Goal: Task Accomplishment & Management: Use online tool/utility

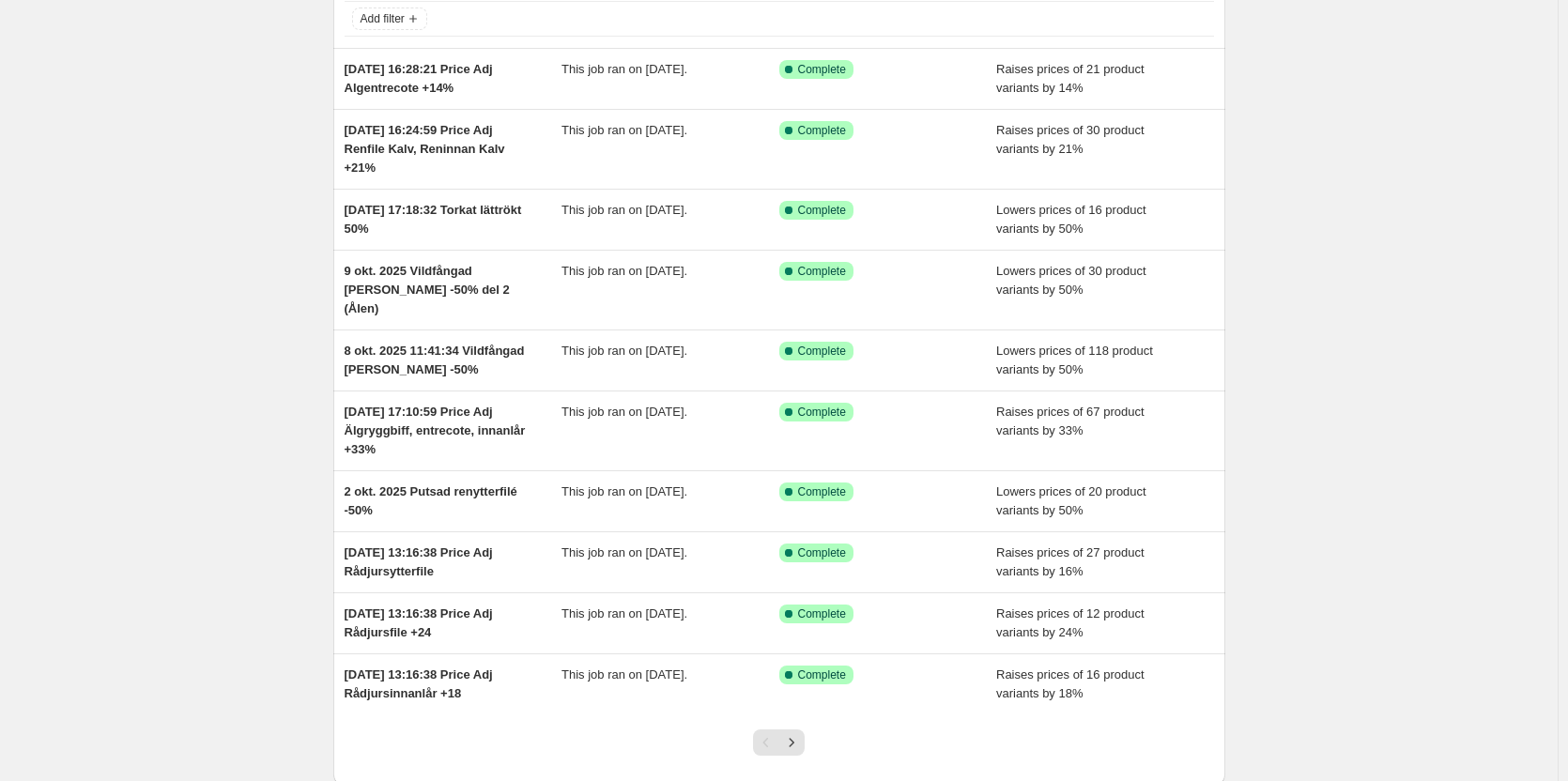
scroll to position [130, 0]
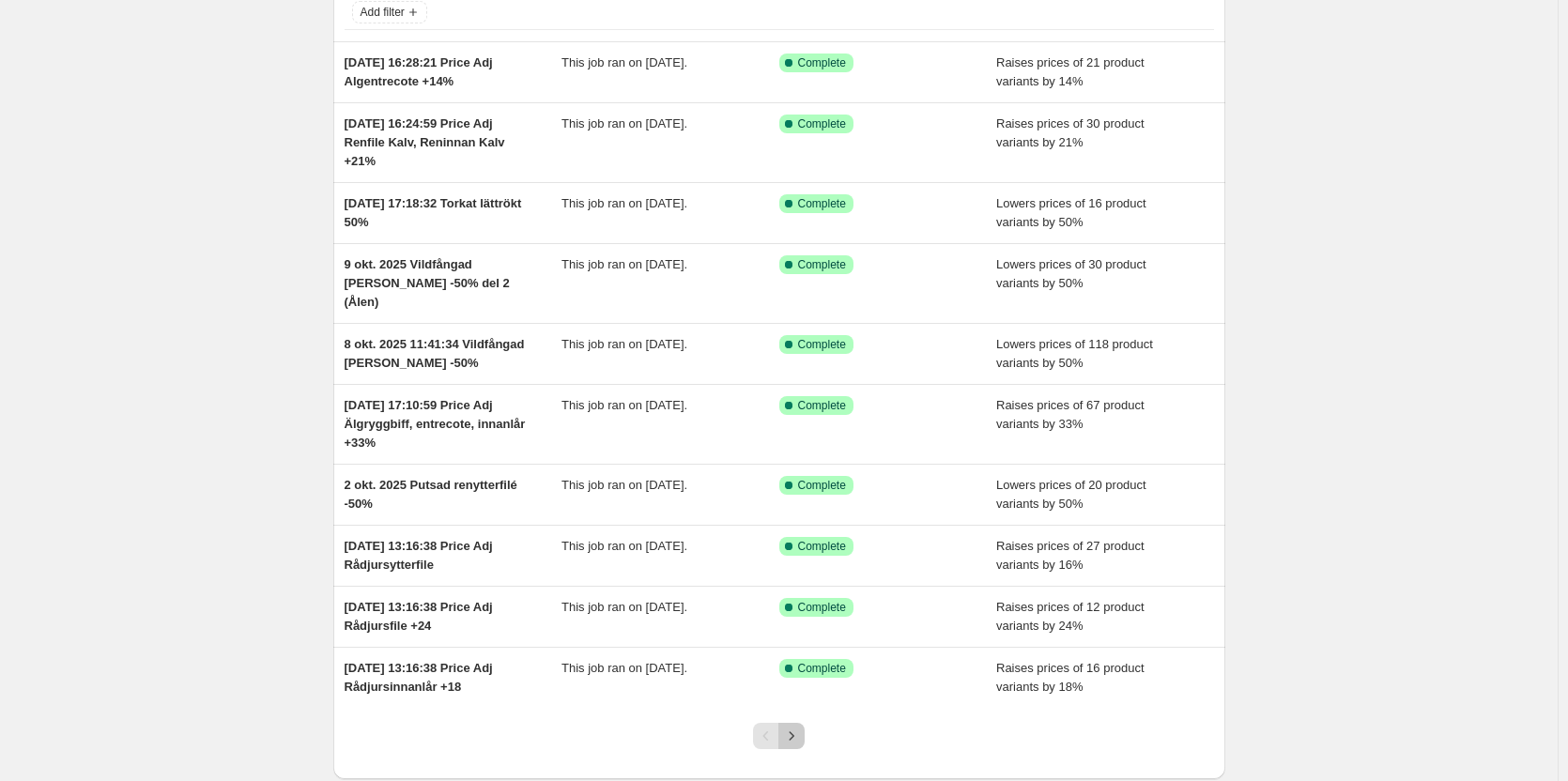
click at [792, 726] on icon "Next" at bounding box center [792, 736] width 19 height 19
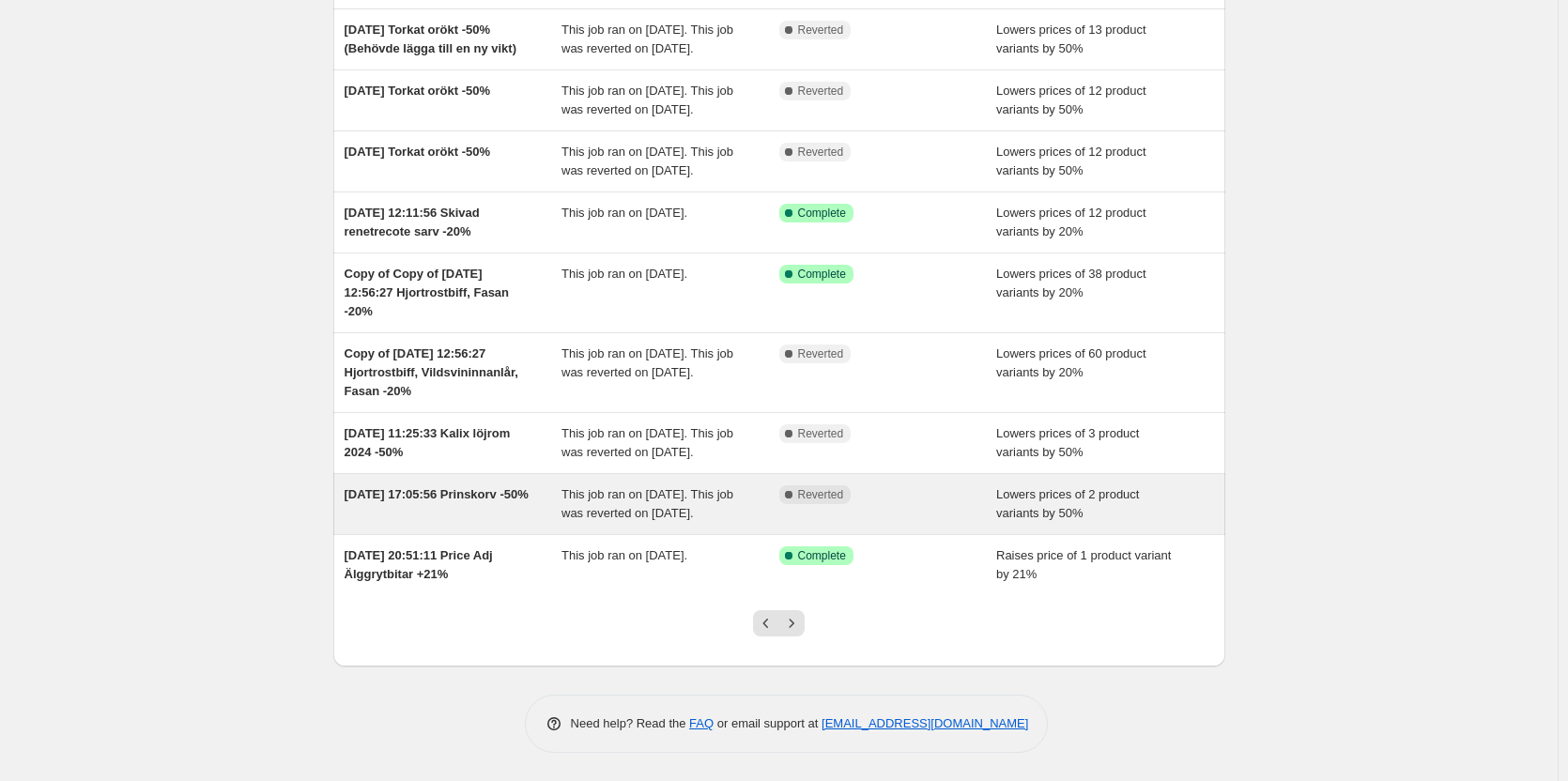
scroll to position [336, 0]
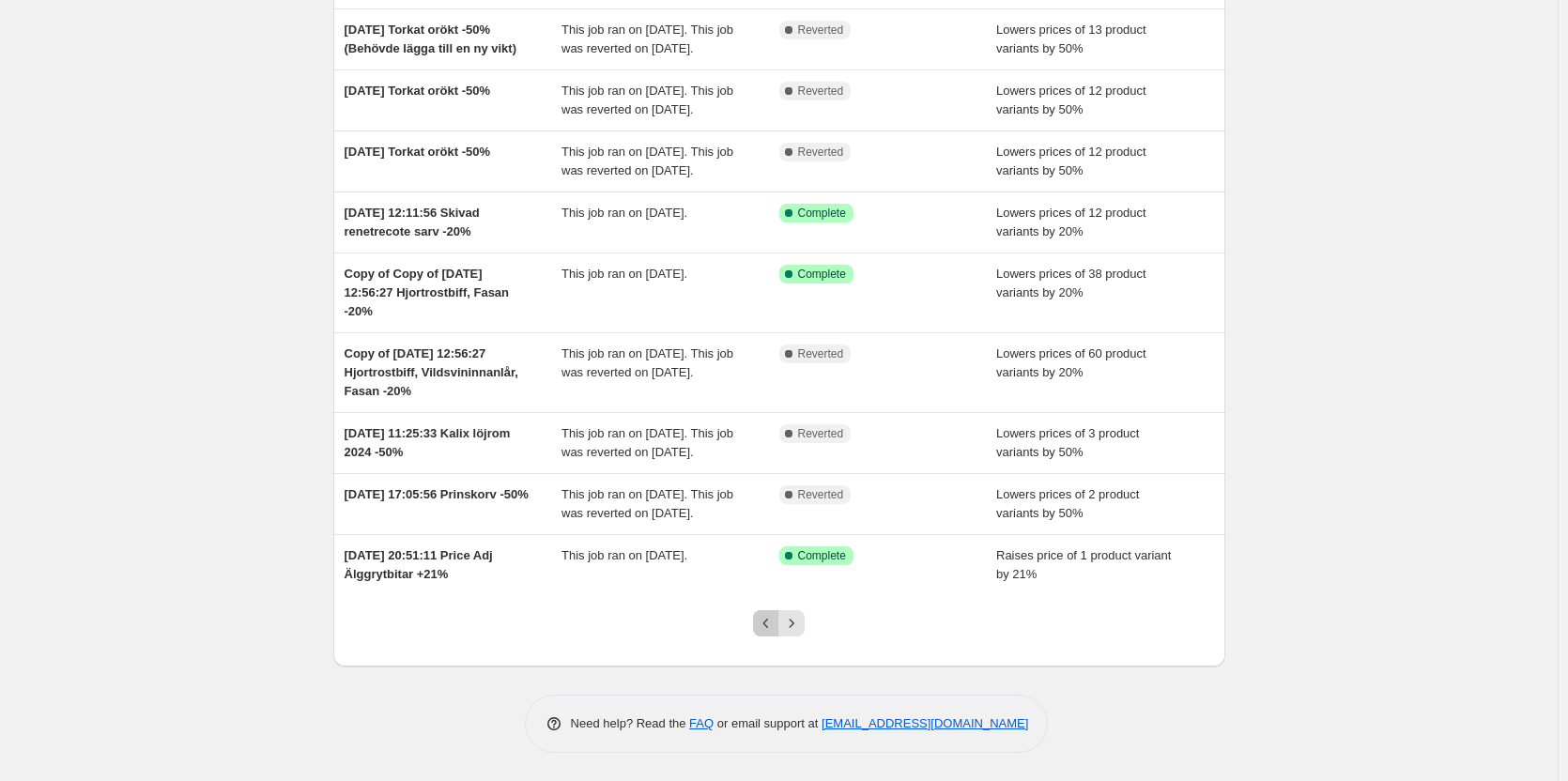
click at [776, 626] on icon "Previous" at bounding box center [766, 624] width 19 height 19
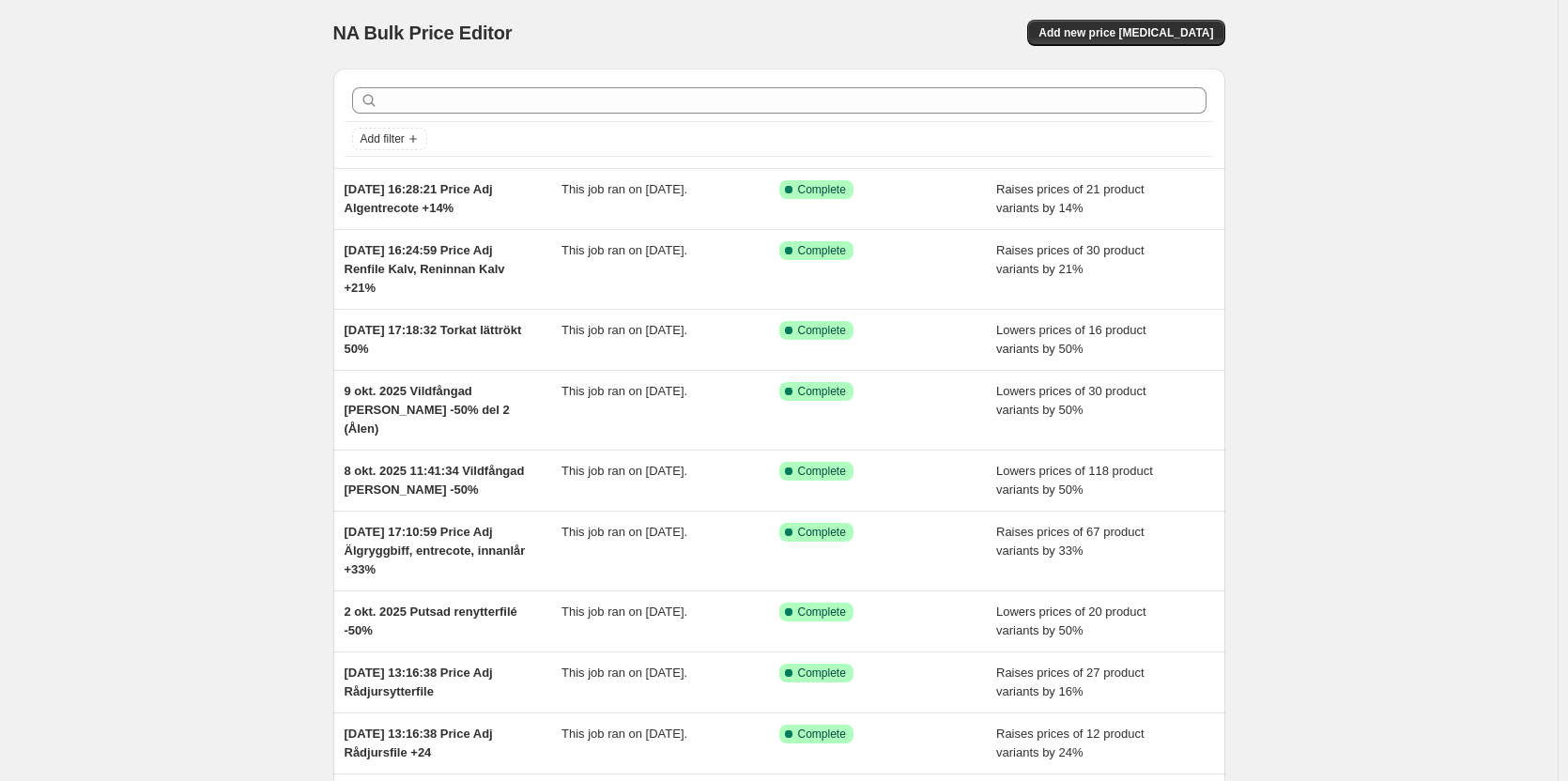
scroll to position [0, 0]
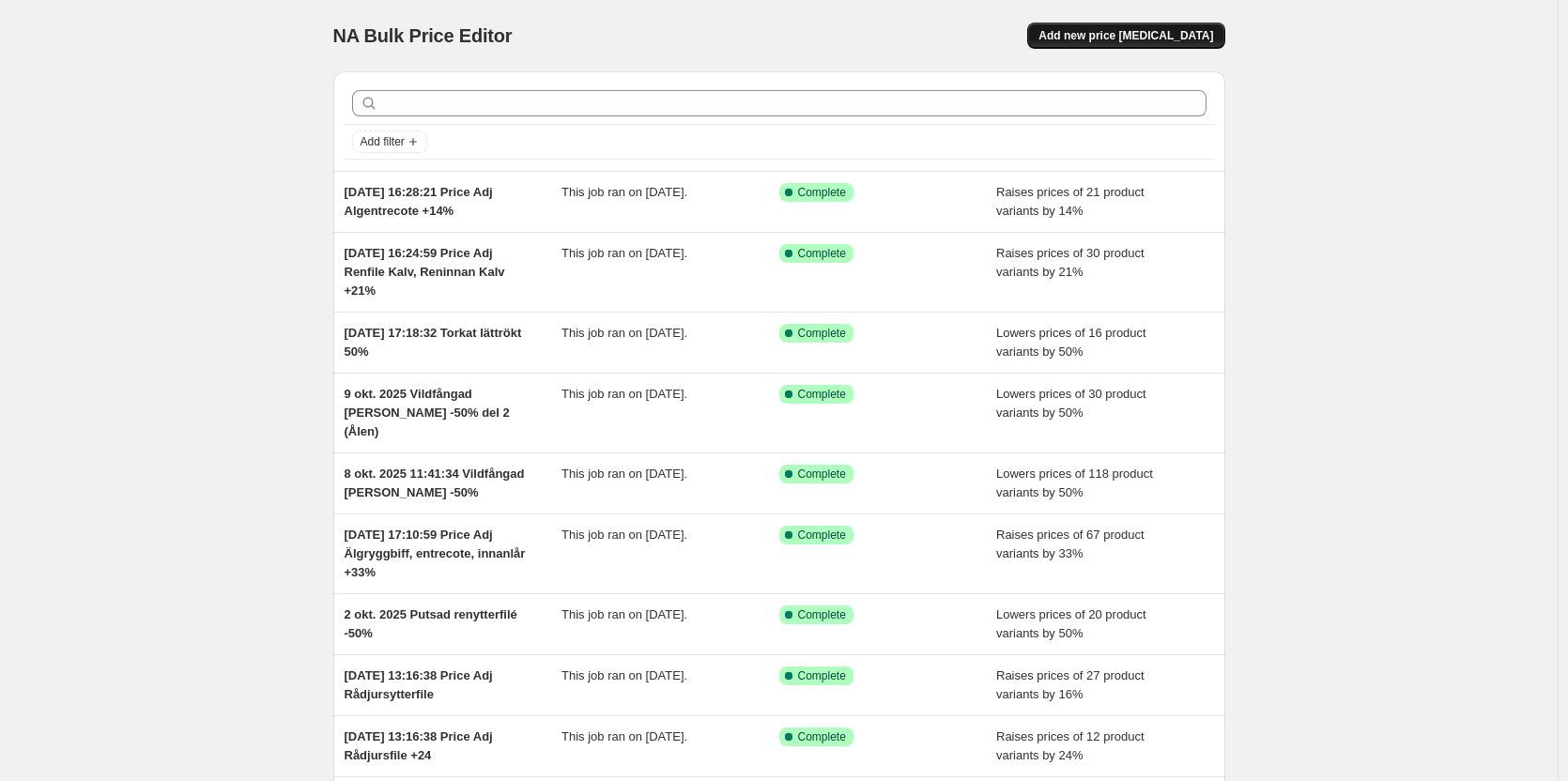
click at [1141, 33] on span "Add new price [MEDICAL_DATA]" at bounding box center [1125, 36] width 174 height 15
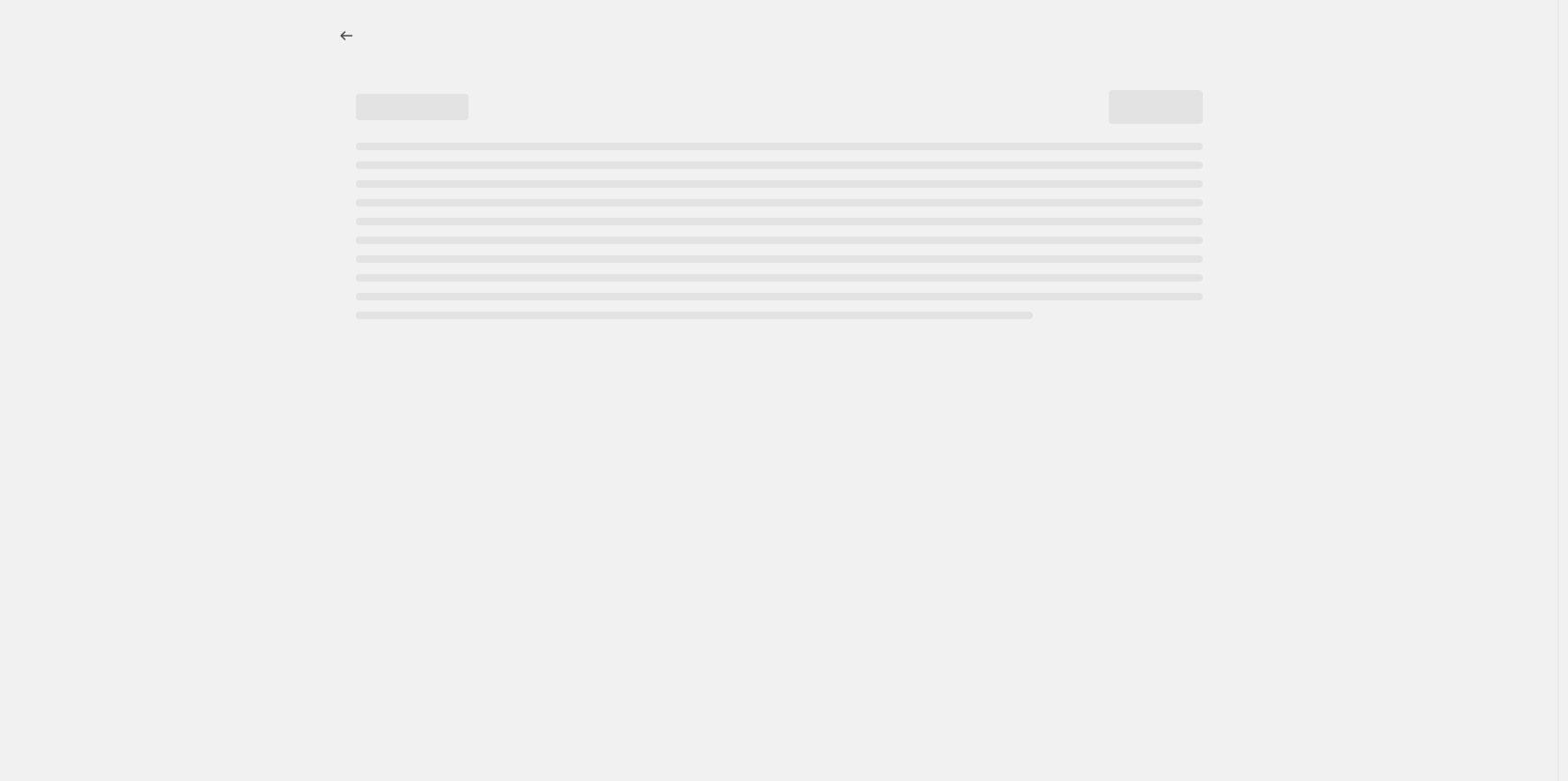
select select "percentage"
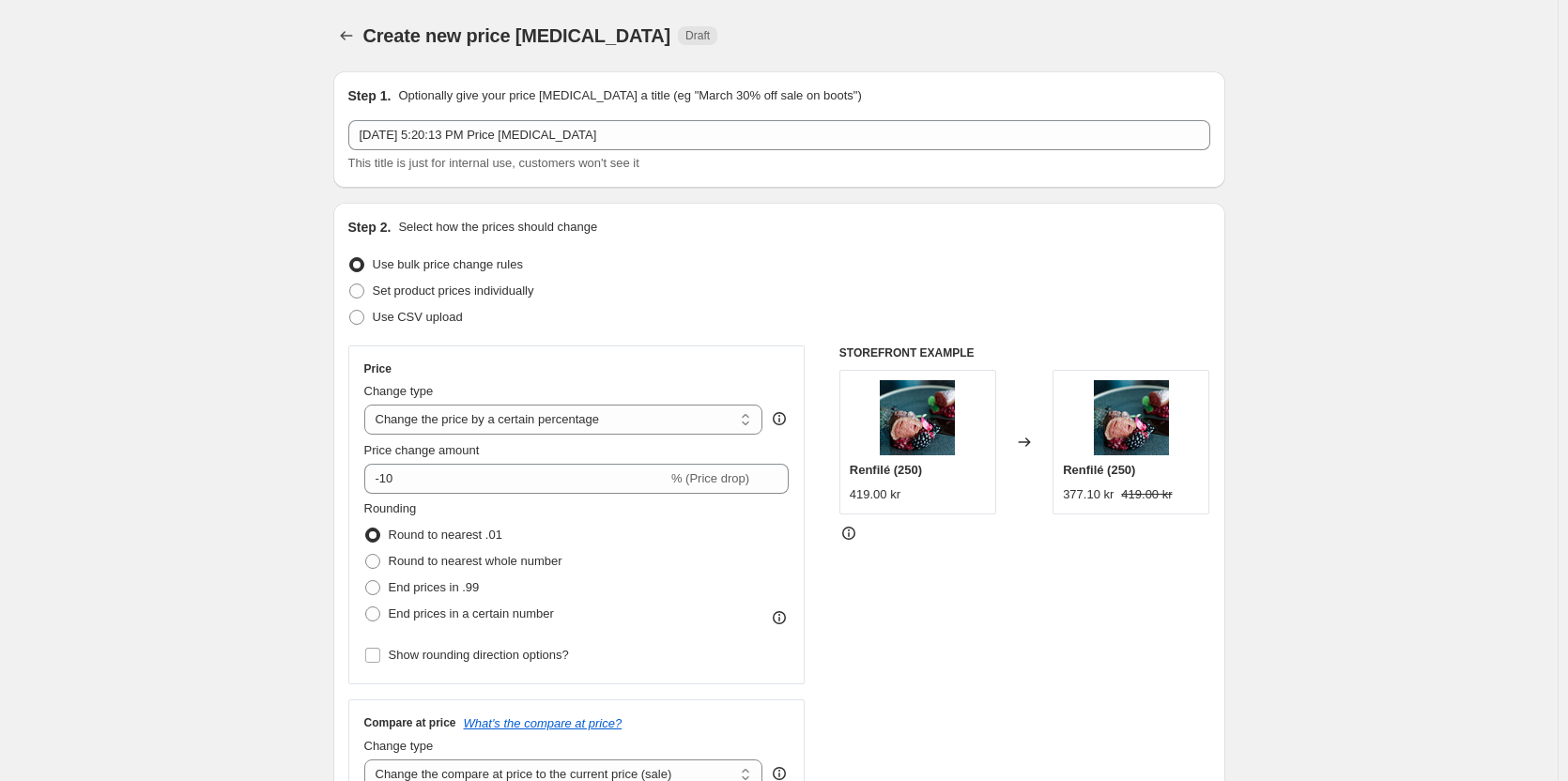
click at [368, 38] on span "Create new price [MEDICAL_DATA]" at bounding box center [517, 36] width 308 height 21
click at [341, 32] on icon "Price change jobs" at bounding box center [347, 36] width 19 height 19
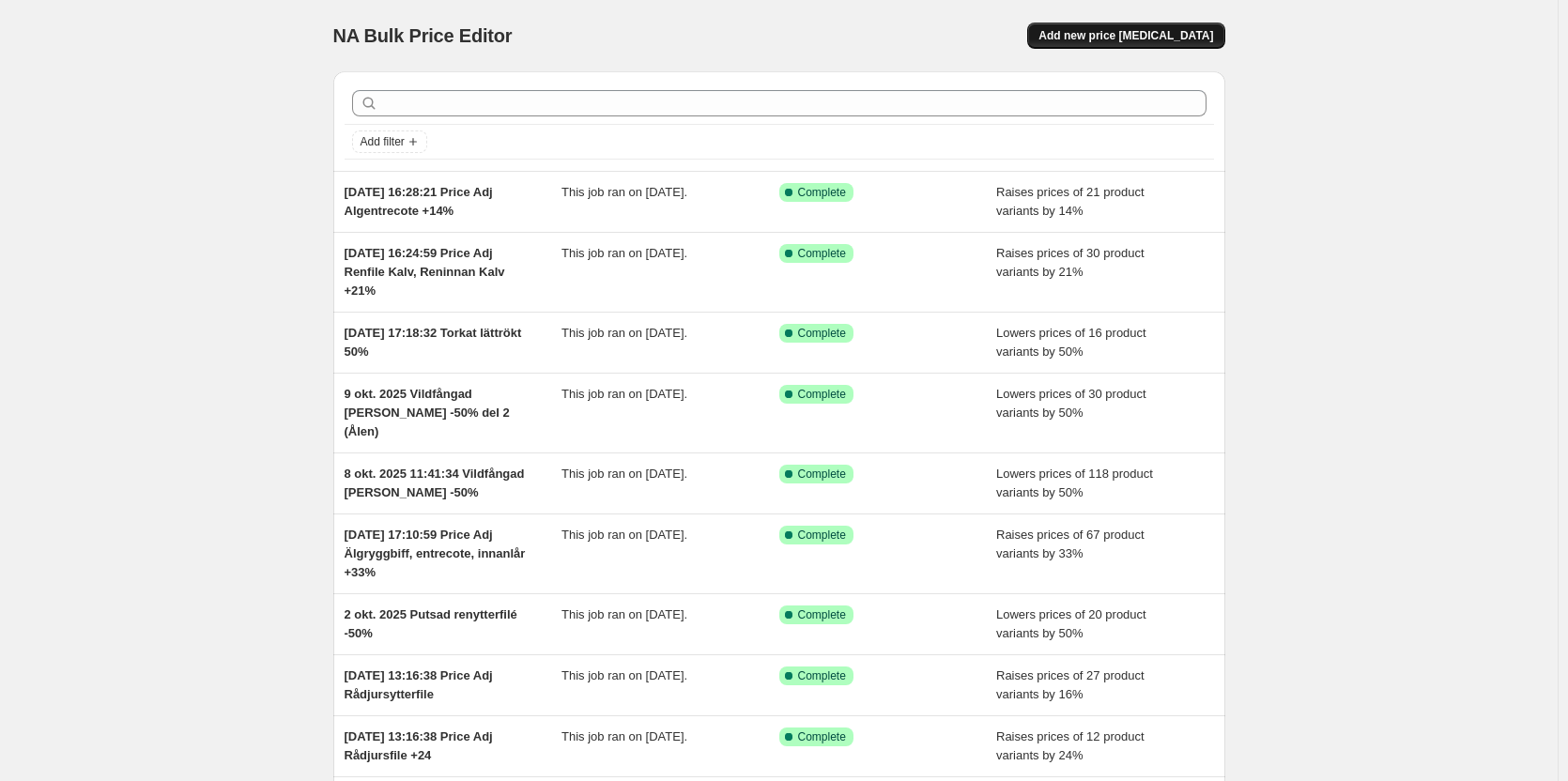
click at [1201, 32] on span "Add new price [MEDICAL_DATA]" at bounding box center [1125, 36] width 174 height 15
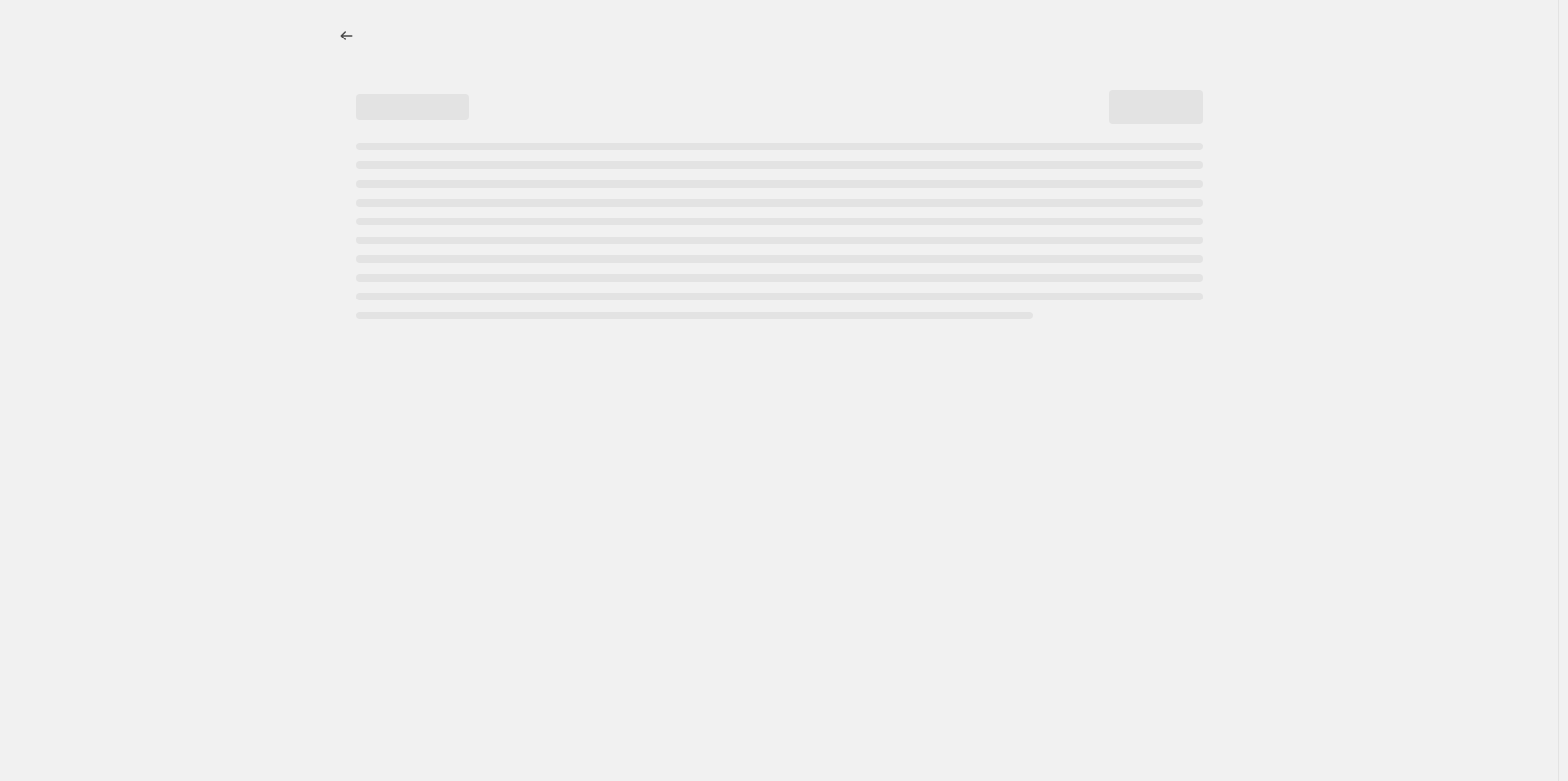
select select "percentage"
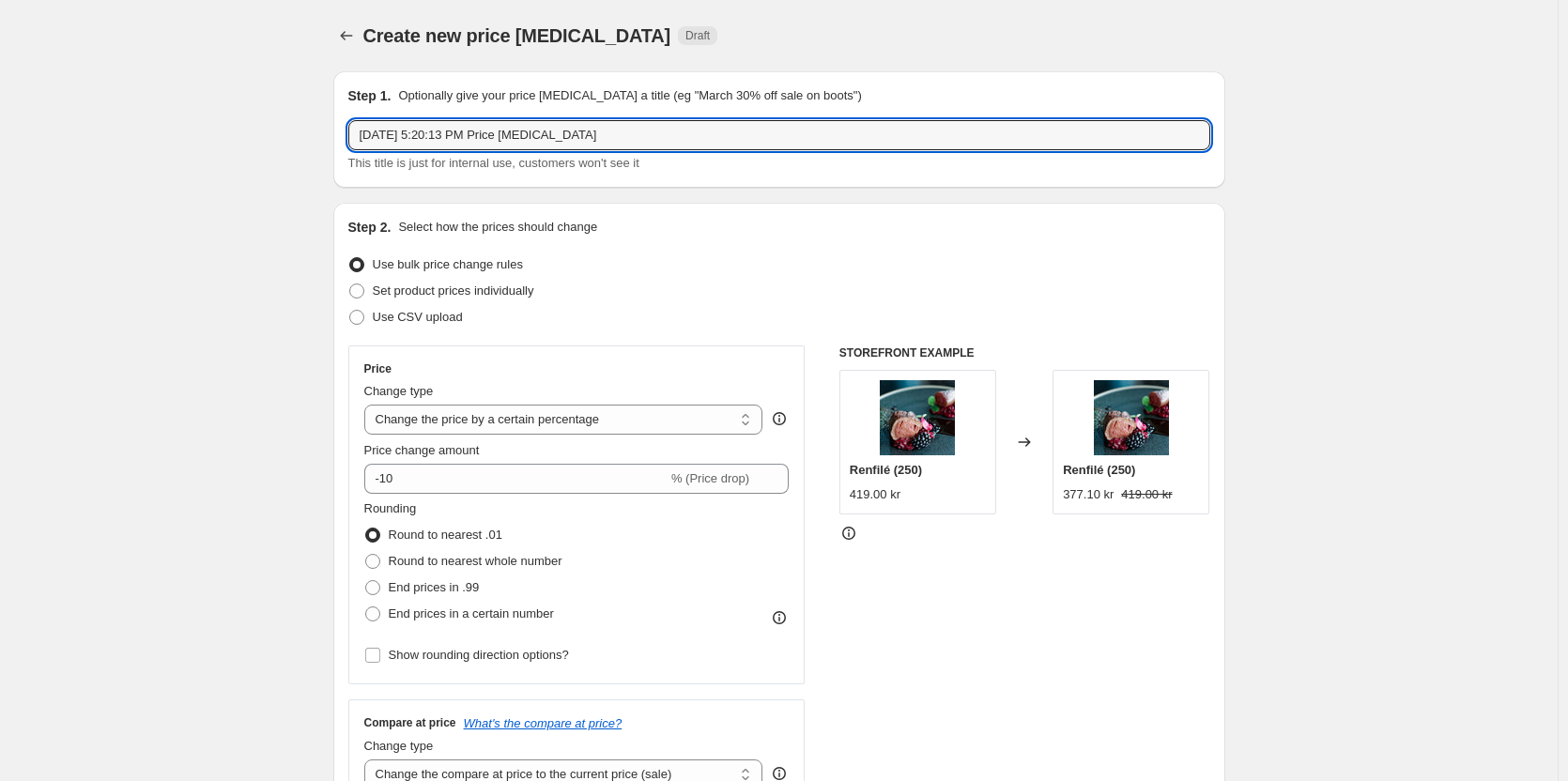
drag, startPoint x: 433, startPoint y: 135, endPoint x: 658, endPoint y: 151, distance: 225.6
click at [658, 151] on div "[DATE] 5:20:13 PM Price [MEDICAL_DATA] This title is just for internal use, cus…" at bounding box center [779, 147] width 862 height 53
type input "[DATE], Älgryggbiff -50%"
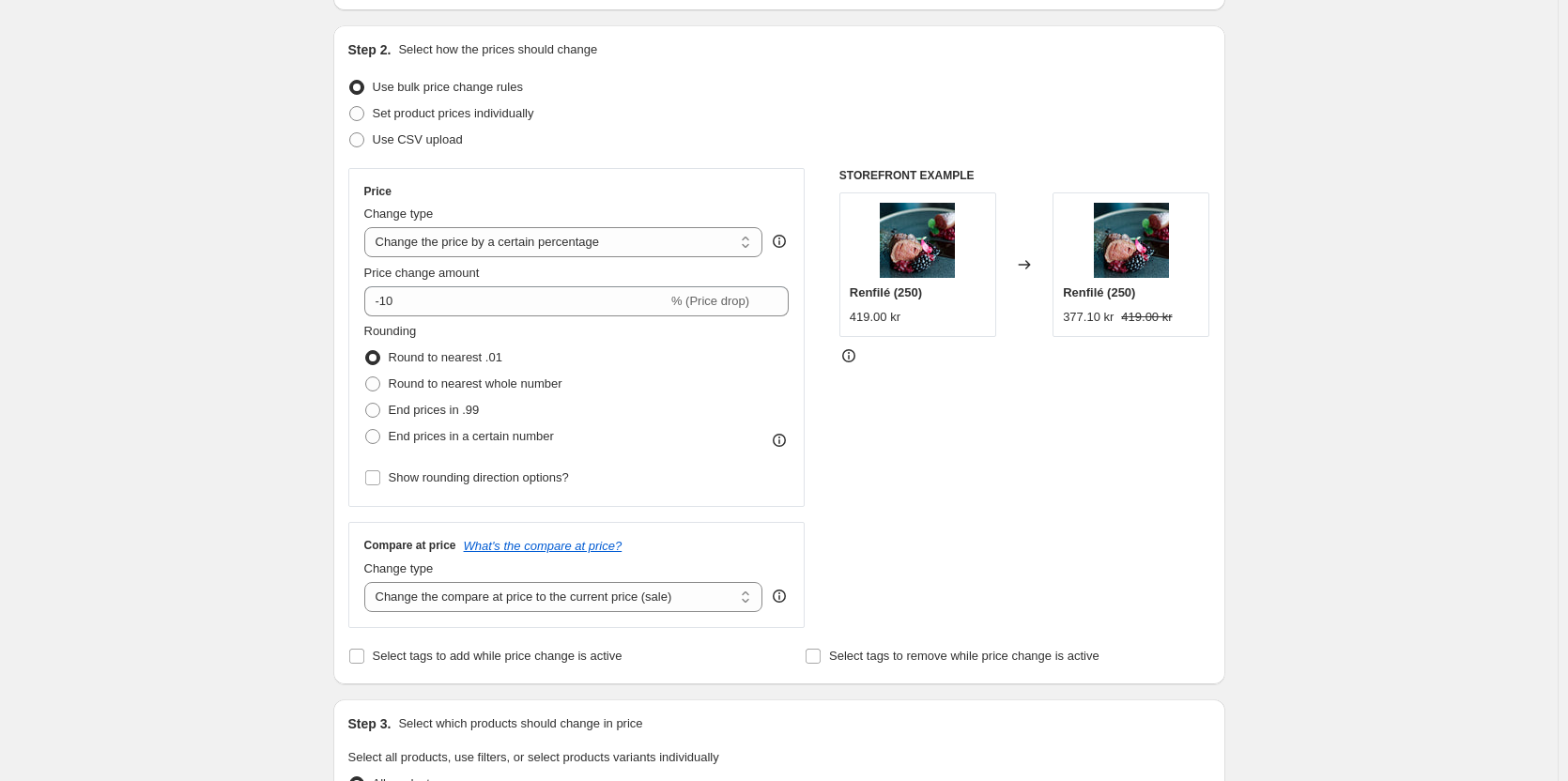
scroll to position [187, 0]
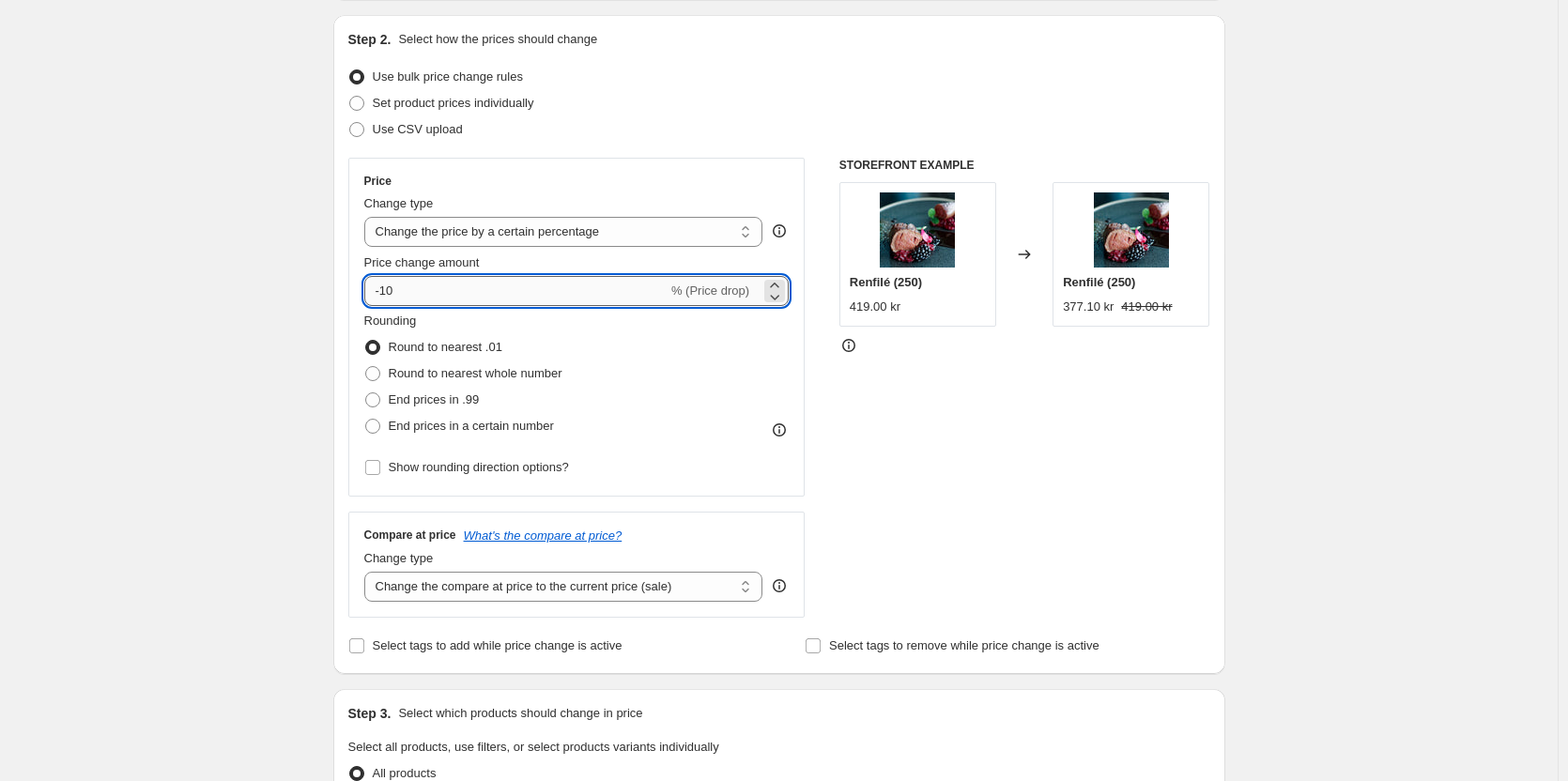
drag, startPoint x: 417, startPoint y: 275, endPoint x: 384, endPoint y: 281, distance: 33.5
click at [384, 281] on input "-10" at bounding box center [516, 291] width 303 height 30
type input "-50"
click at [157, 237] on div "Create new price [MEDICAL_DATA]. This page is ready Create new price [MEDICAL_D…" at bounding box center [778, 751] width 1558 height 1877
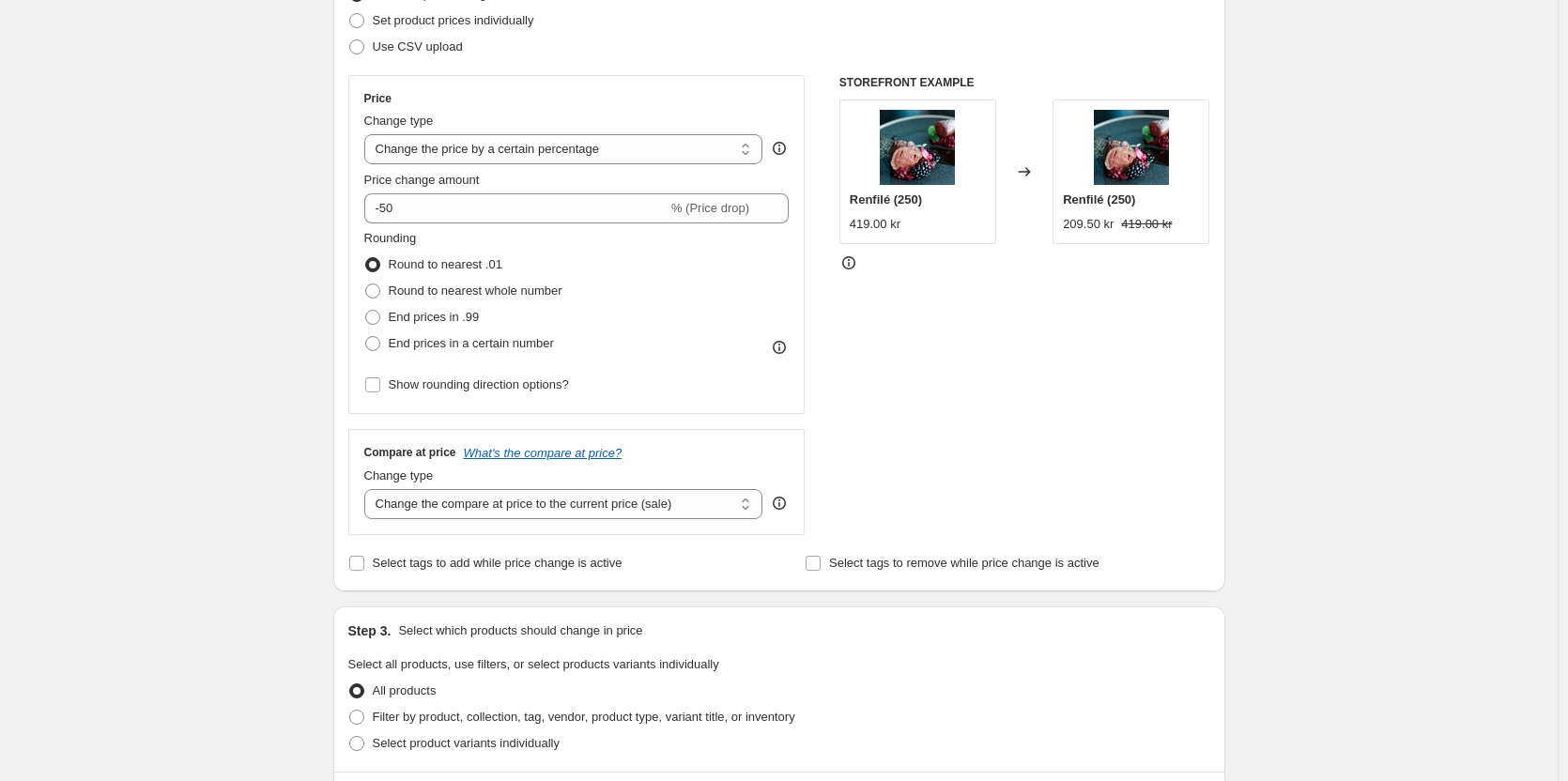
scroll to position [282, 0]
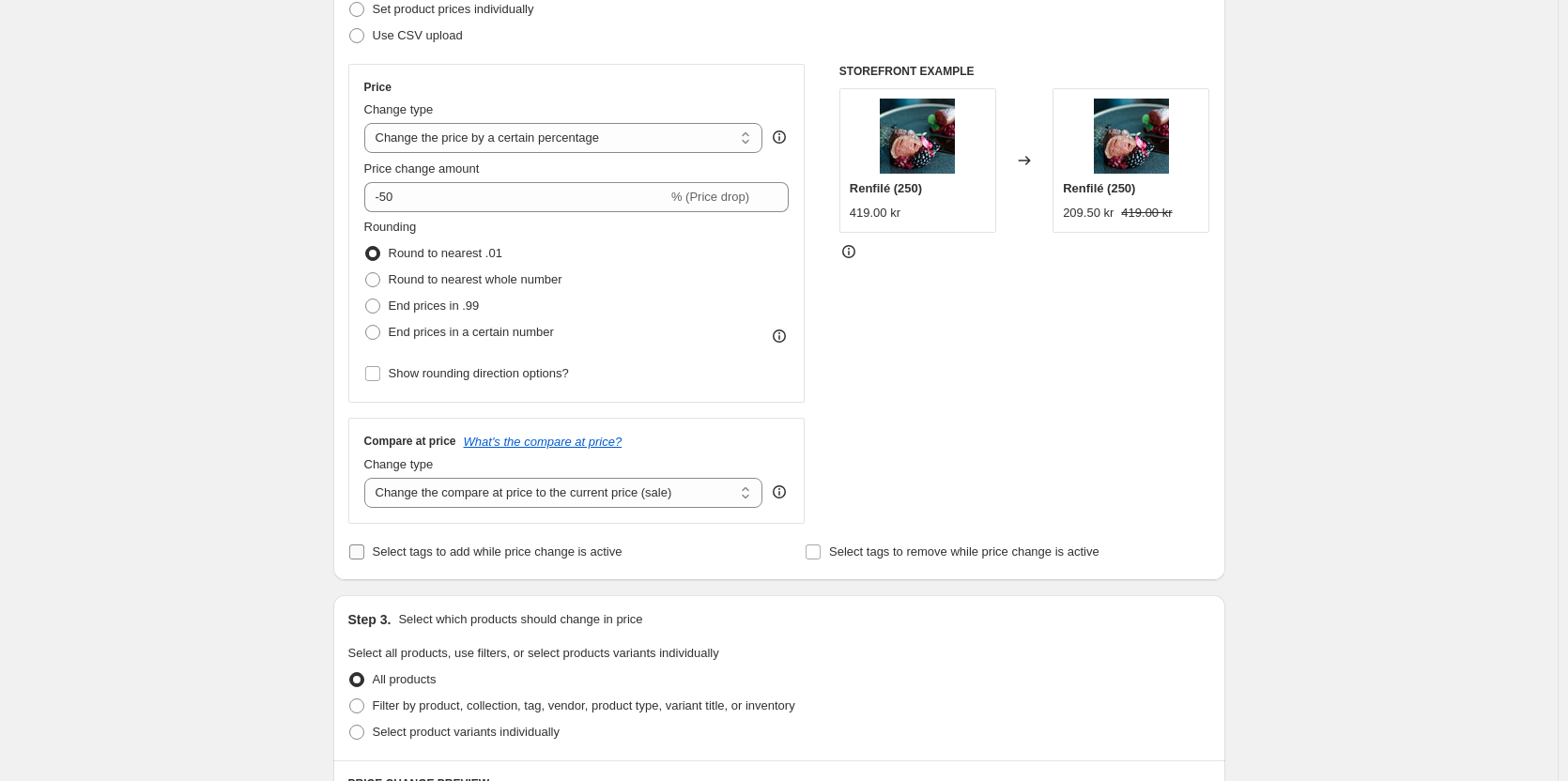
click at [379, 550] on span "Select tags to add while price change is active" at bounding box center [498, 551] width 250 height 14
click at [365, 550] on input "Select tags to add while price change is active" at bounding box center [357, 552] width 15 height 15
checkbox input "true"
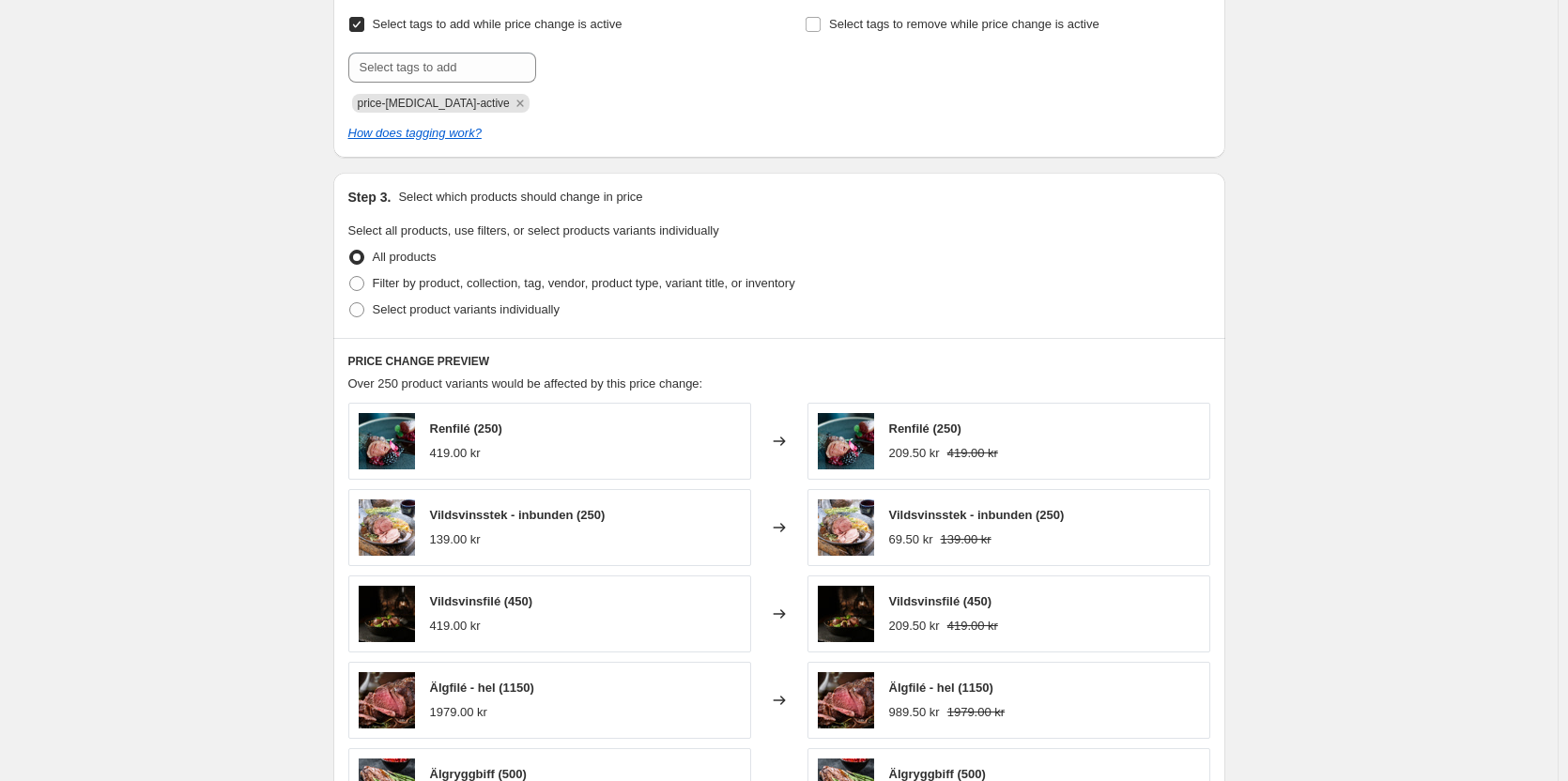
scroll to position [814, 0]
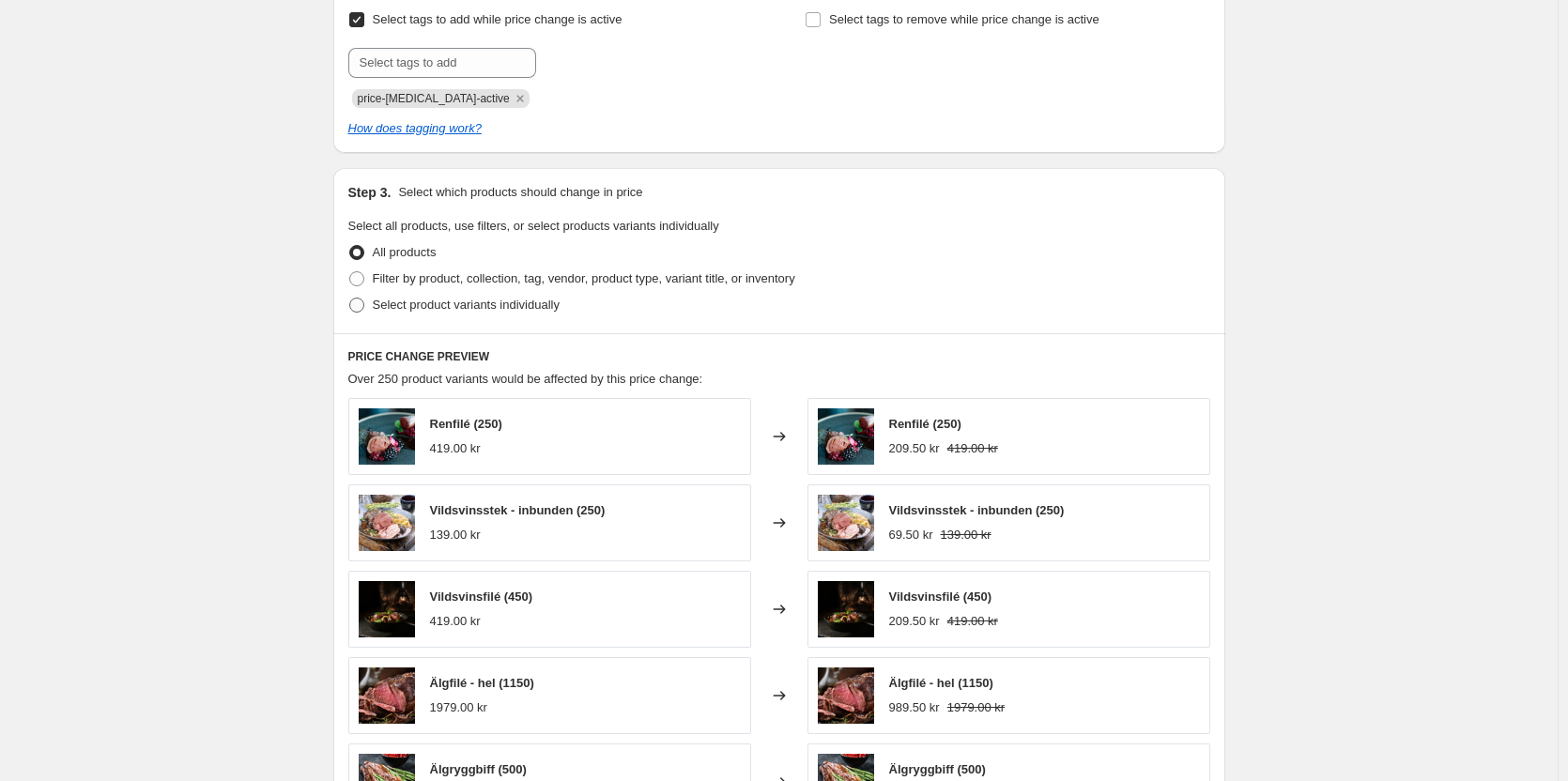
click at [443, 308] on span "Select product variants individually" at bounding box center [466, 304] width 187 height 14
click at [351, 299] on input "Select product variants individually" at bounding box center [350, 298] width 1 height 1
radio input "true"
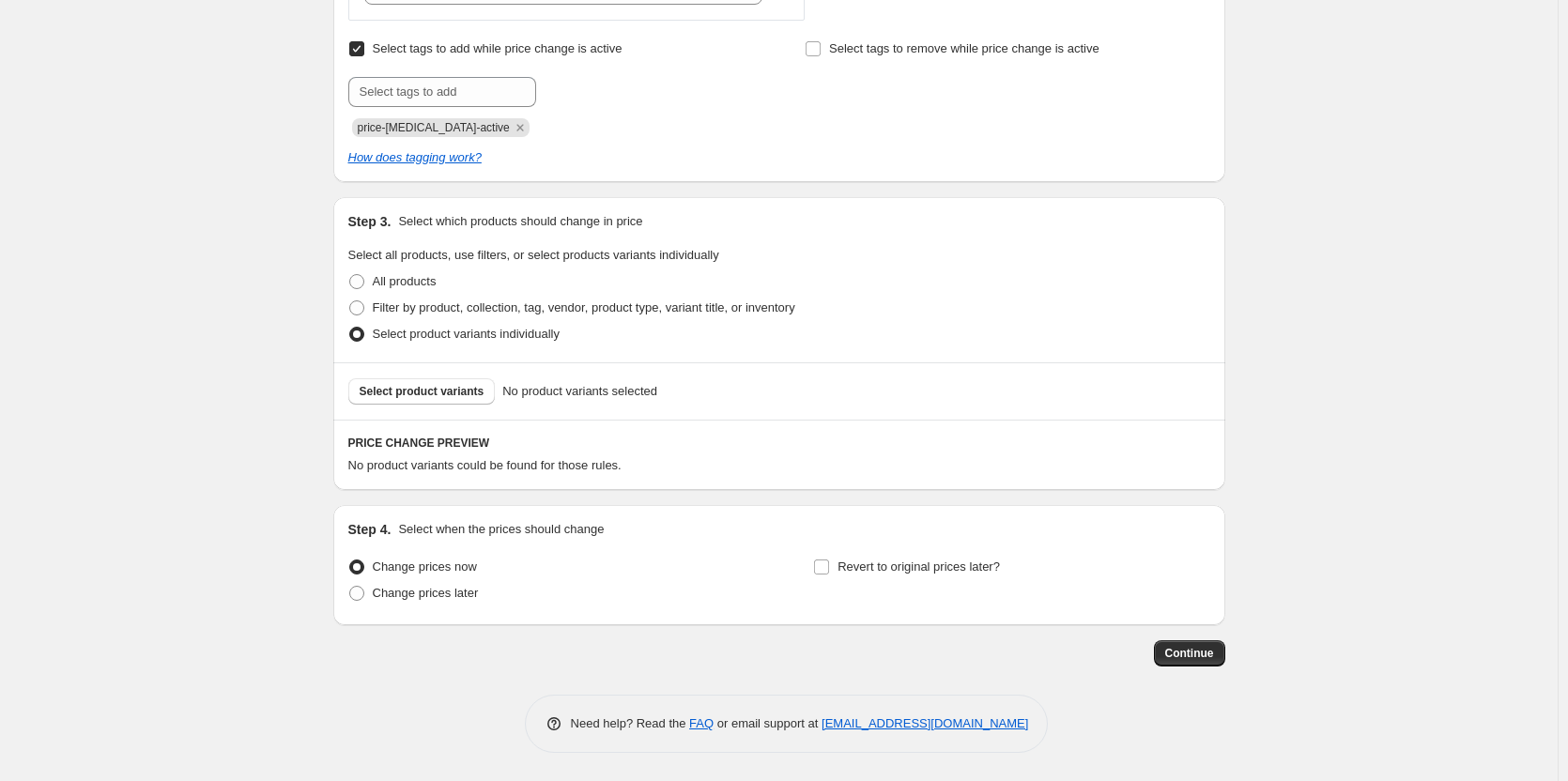
scroll to position [786, 0]
click at [398, 395] on span "Select product variants" at bounding box center [422, 392] width 125 height 15
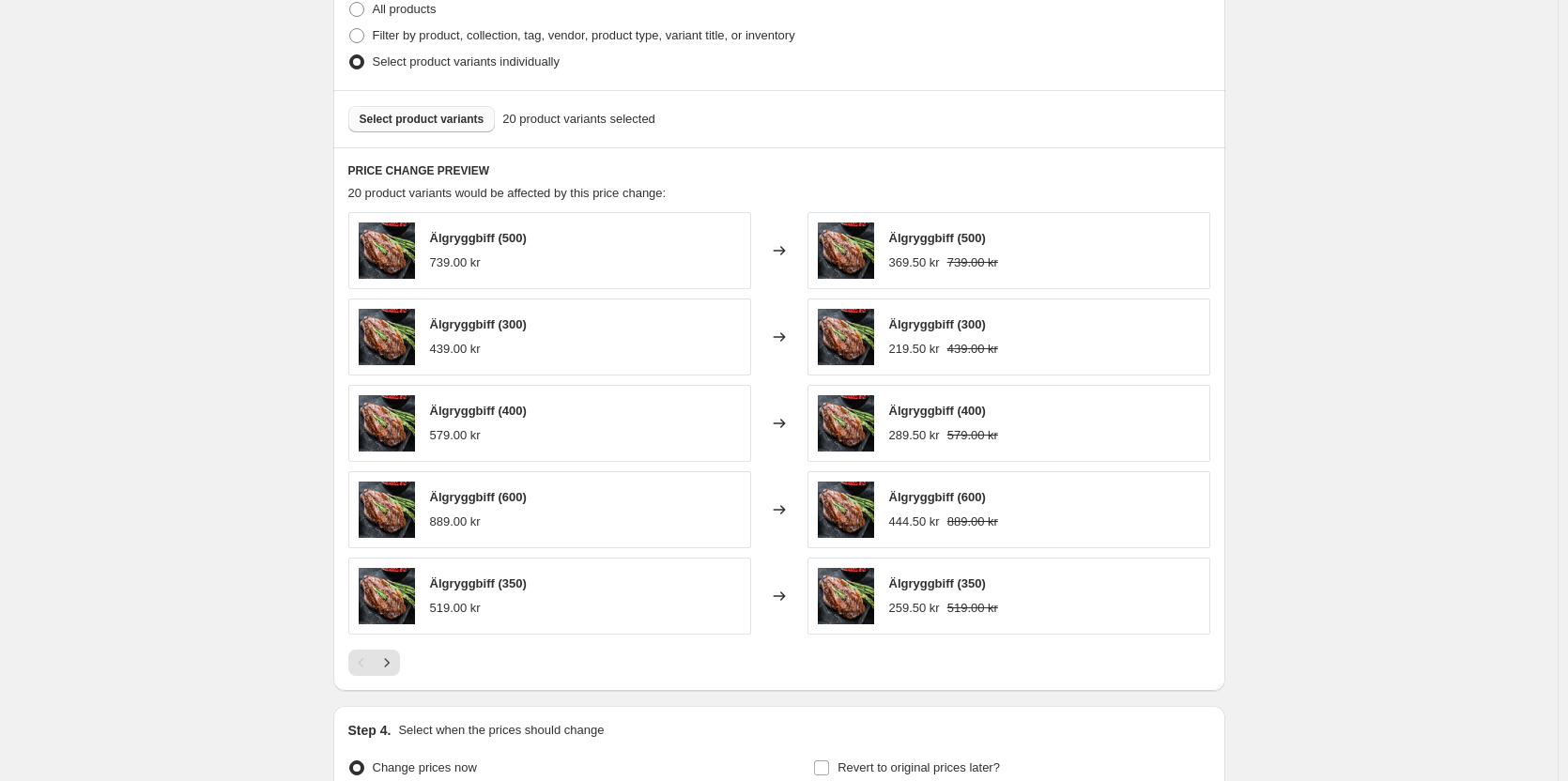
scroll to position [1067, 0]
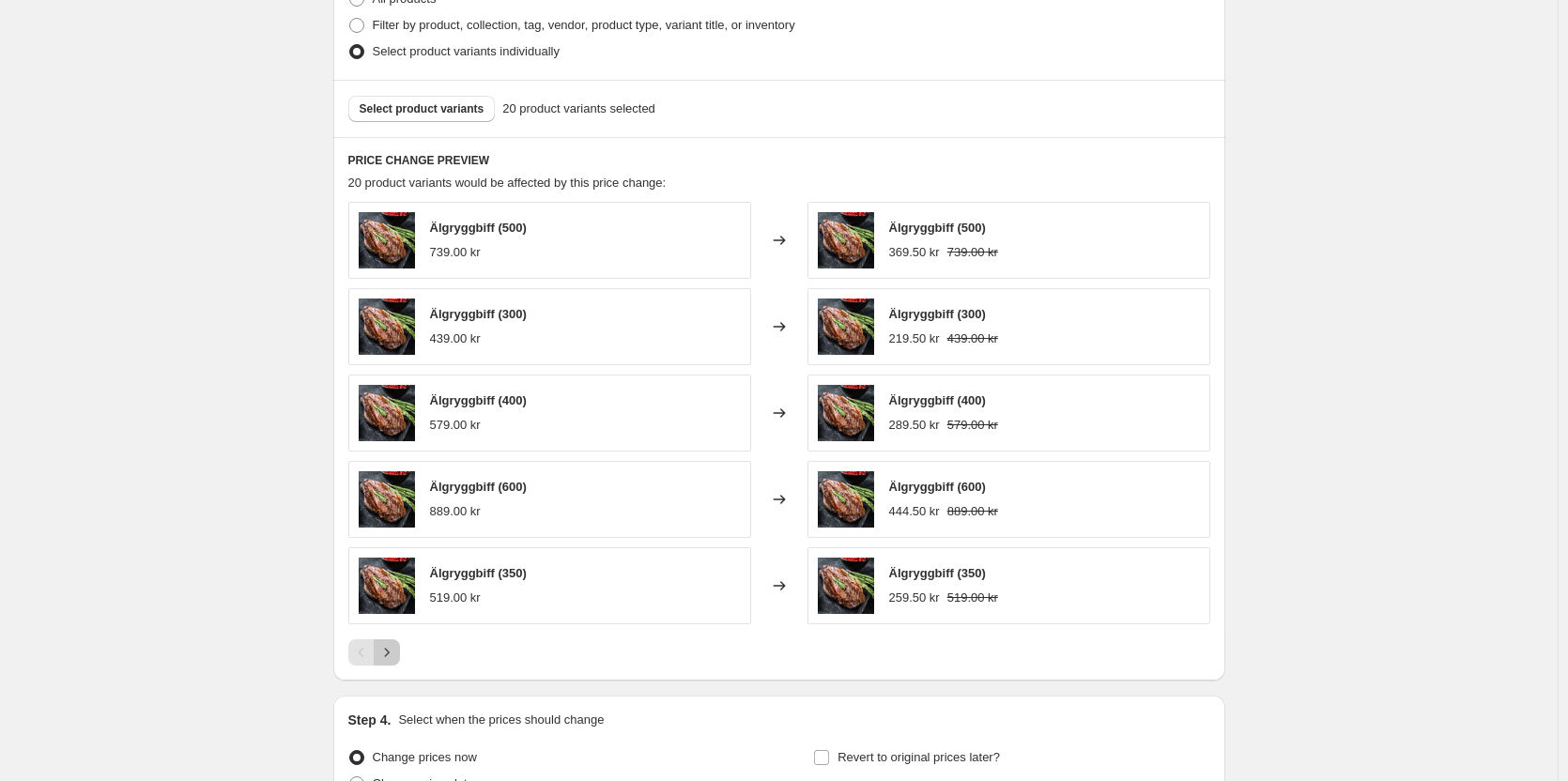
click at [396, 647] on icon "Next" at bounding box center [387, 653] width 19 height 19
click at [364, 650] on icon "Previous" at bounding box center [361, 653] width 6 height 9
click at [400, 659] on button "Next" at bounding box center [387, 653] width 26 height 26
click at [395, 658] on icon "Next" at bounding box center [387, 653] width 19 height 19
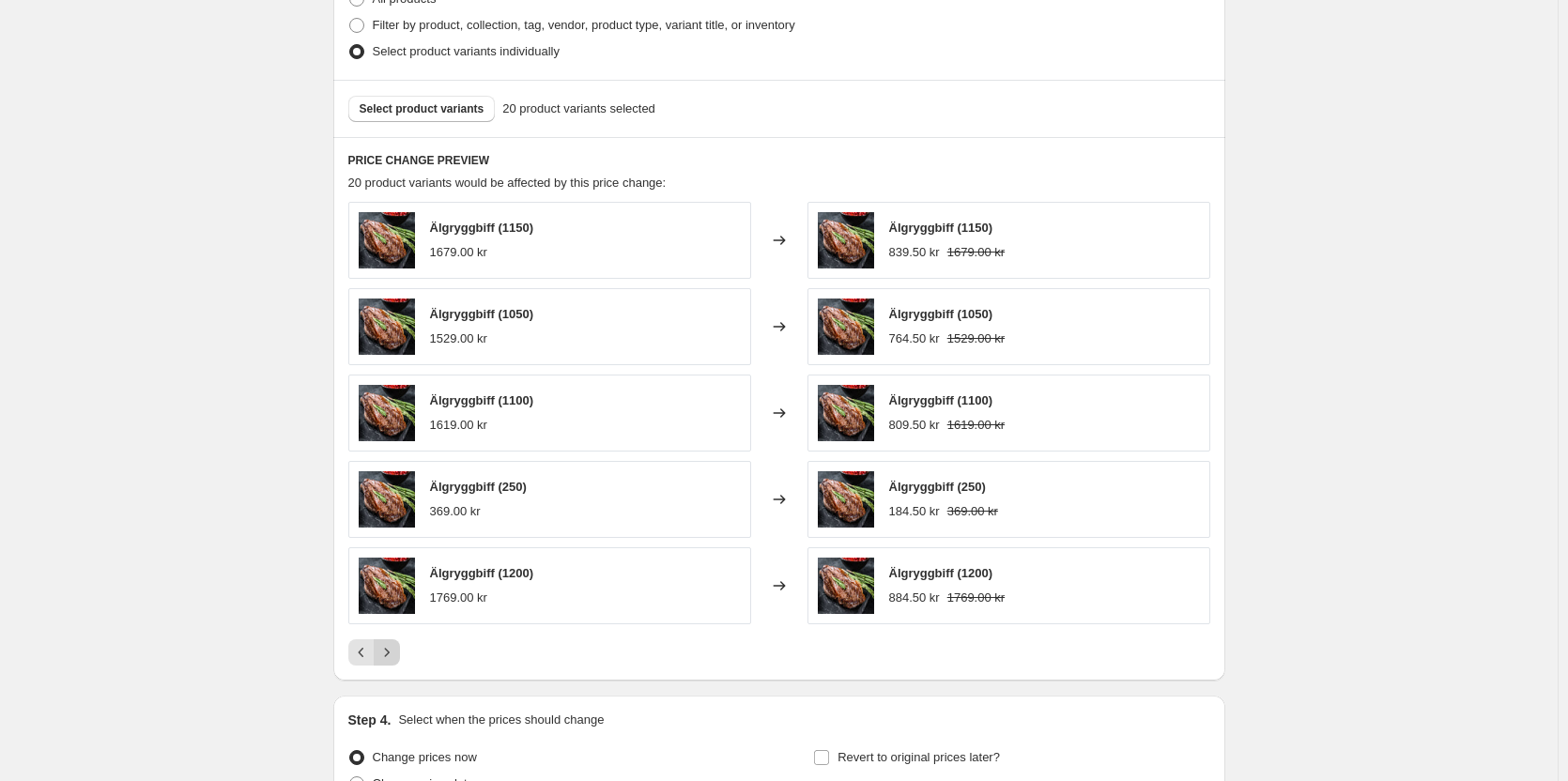
click at [395, 658] on div "Pagination" at bounding box center [387, 653] width 26 height 26
click at [353, 648] on button "Previous" at bounding box center [362, 653] width 26 height 26
click at [360, 650] on icon "Previous" at bounding box center [362, 653] width 19 height 19
click at [366, 652] on div "Pagination" at bounding box center [362, 653] width 26 height 26
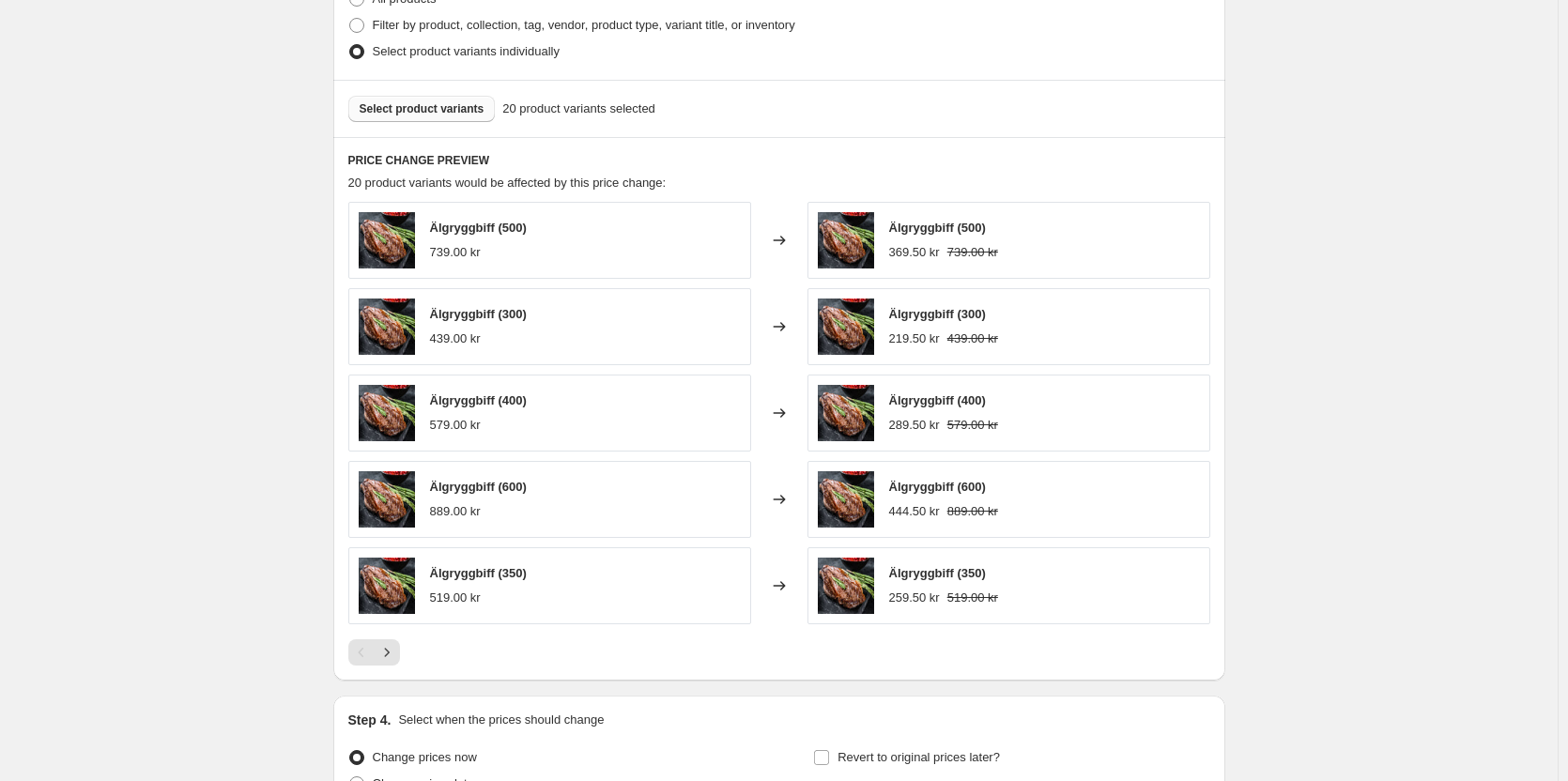
click at [408, 108] on span "Select product variants" at bounding box center [422, 109] width 125 height 15
click at [396, 658] on icon "Next" at bounding box center [387, 653] width 19 height 19
click at [391, 661] on div "Pagination" at bounding box center [387, 653] width 26 height 26
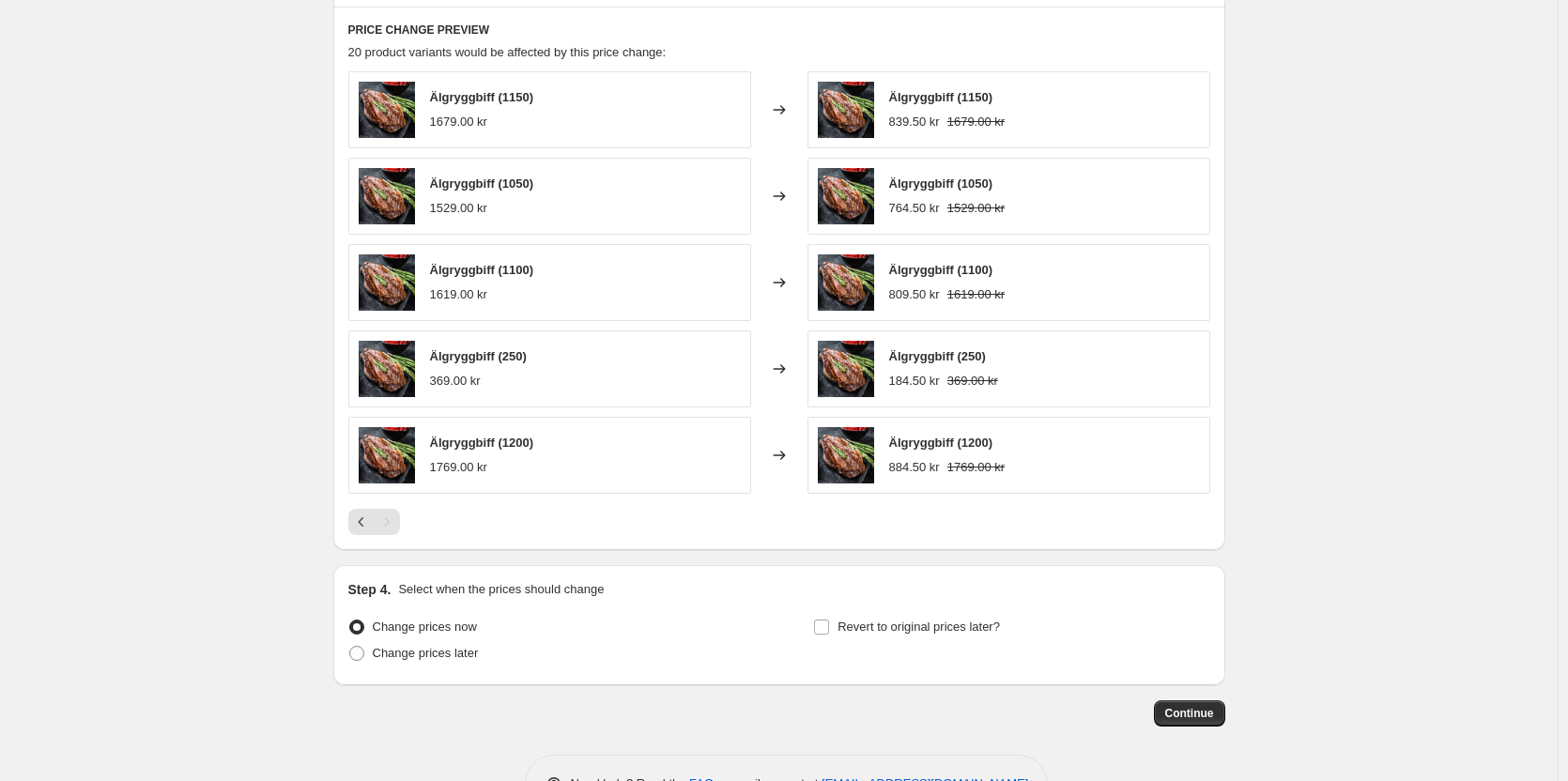
scroll to position [1259, 0]
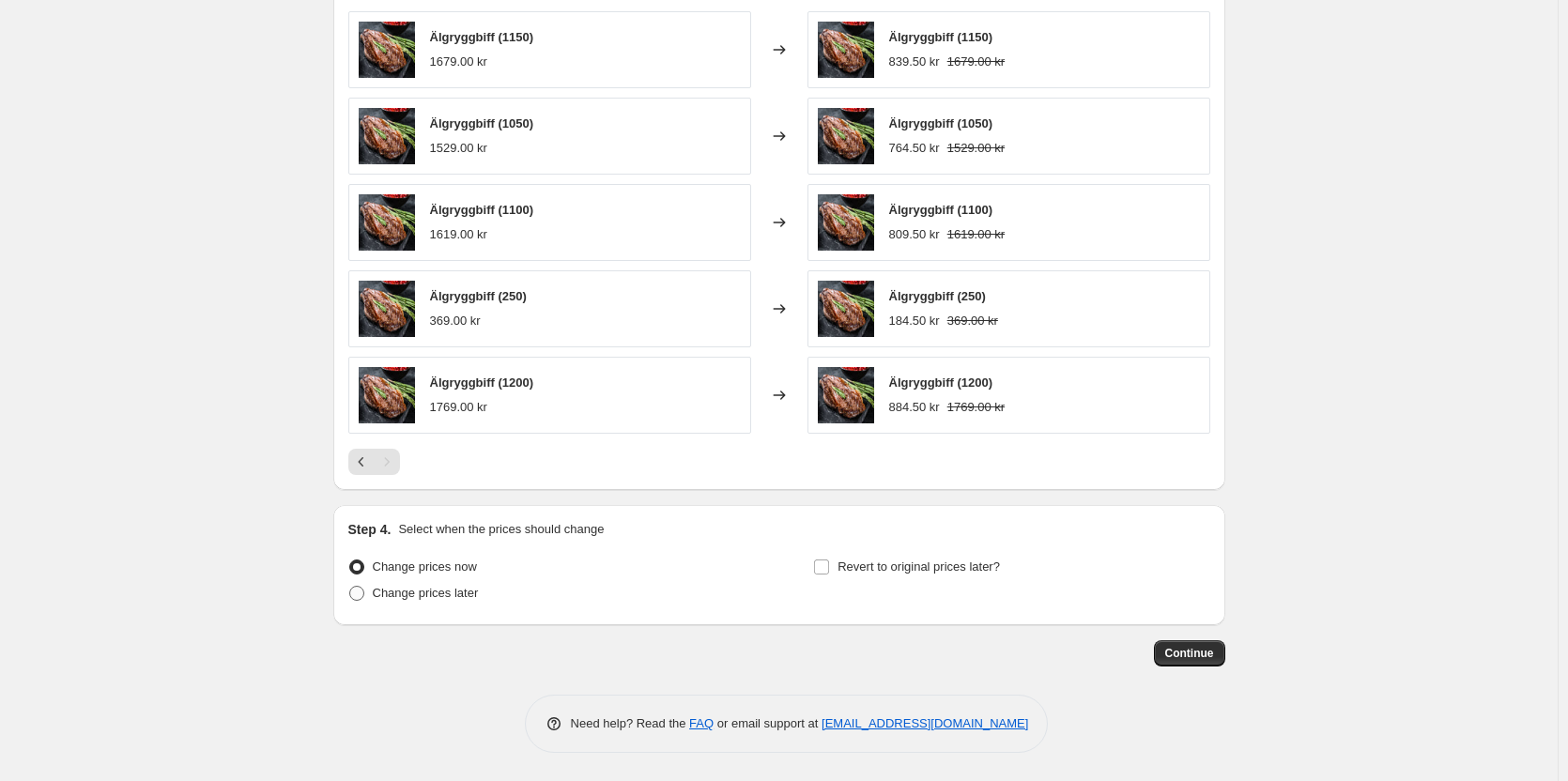
click at [449, 594] on span "Change prices later" at bounding box center [426, 593] width 106 height 14
click at [351, 587] on input "Change prices later" at bounding box center [350, 586] width 1 height 1
radio input "true"
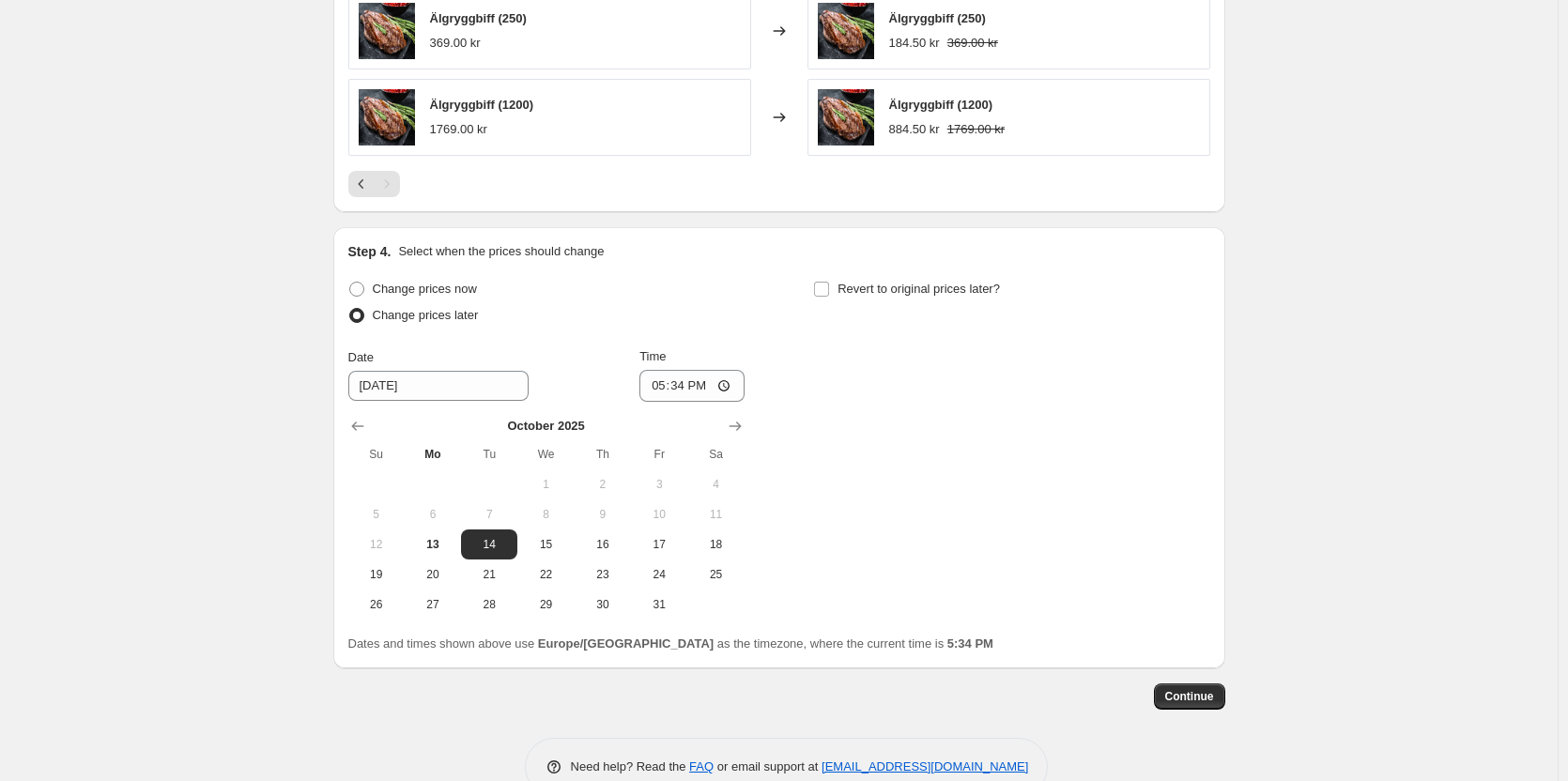
scroll to position [1540, 0]
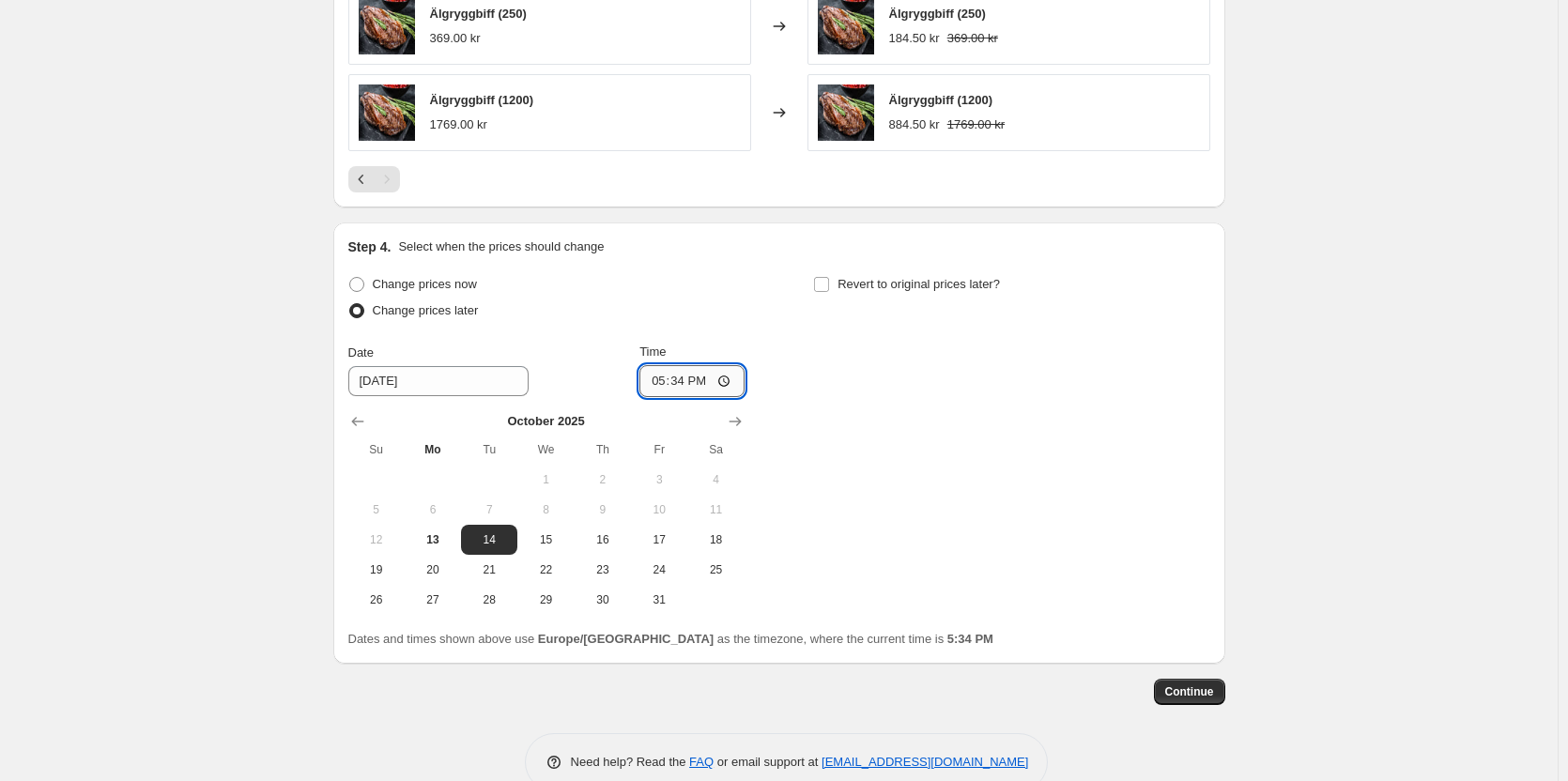
click at [728, 383] on input "17:34" at bounding box center [693, 382] width 106 height 32
click at [505, 547] on span "14" at bounding box center [489, 540] width 41 height 15
click at [692, 384] on input "17:34" at bounding box center [693, 382] width 106 height 32
click at [727, 386] on input "17:34" at bounding box center [693, 382] width 106 height 32
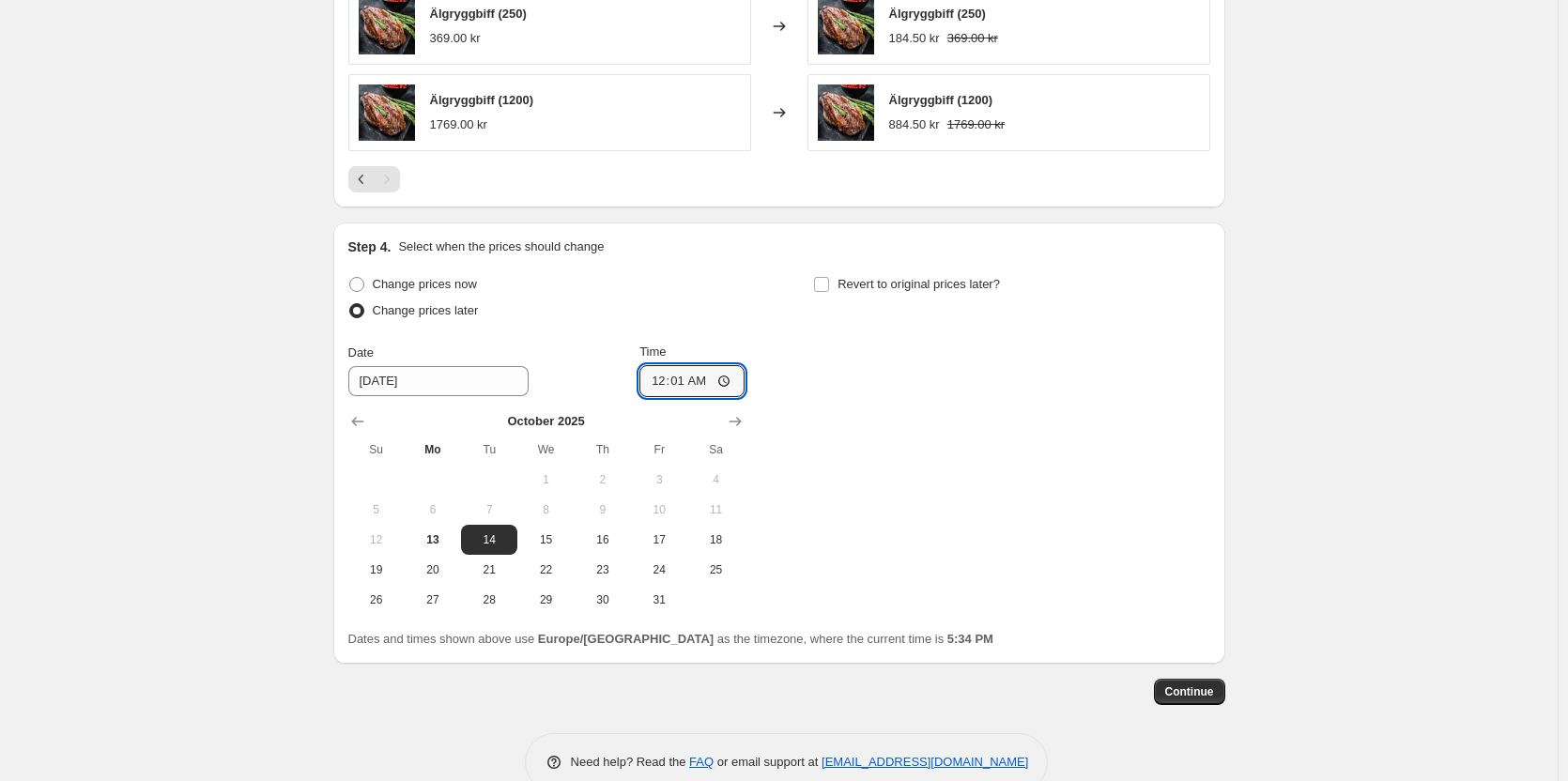
type input "00:01"
click at [1193, 495] on div "Change prices now Change prices later Date [DATE] Time 00:[DATE] Mo Tu We Th Fr…" at bounding box center [779, 443] width 862 height 344
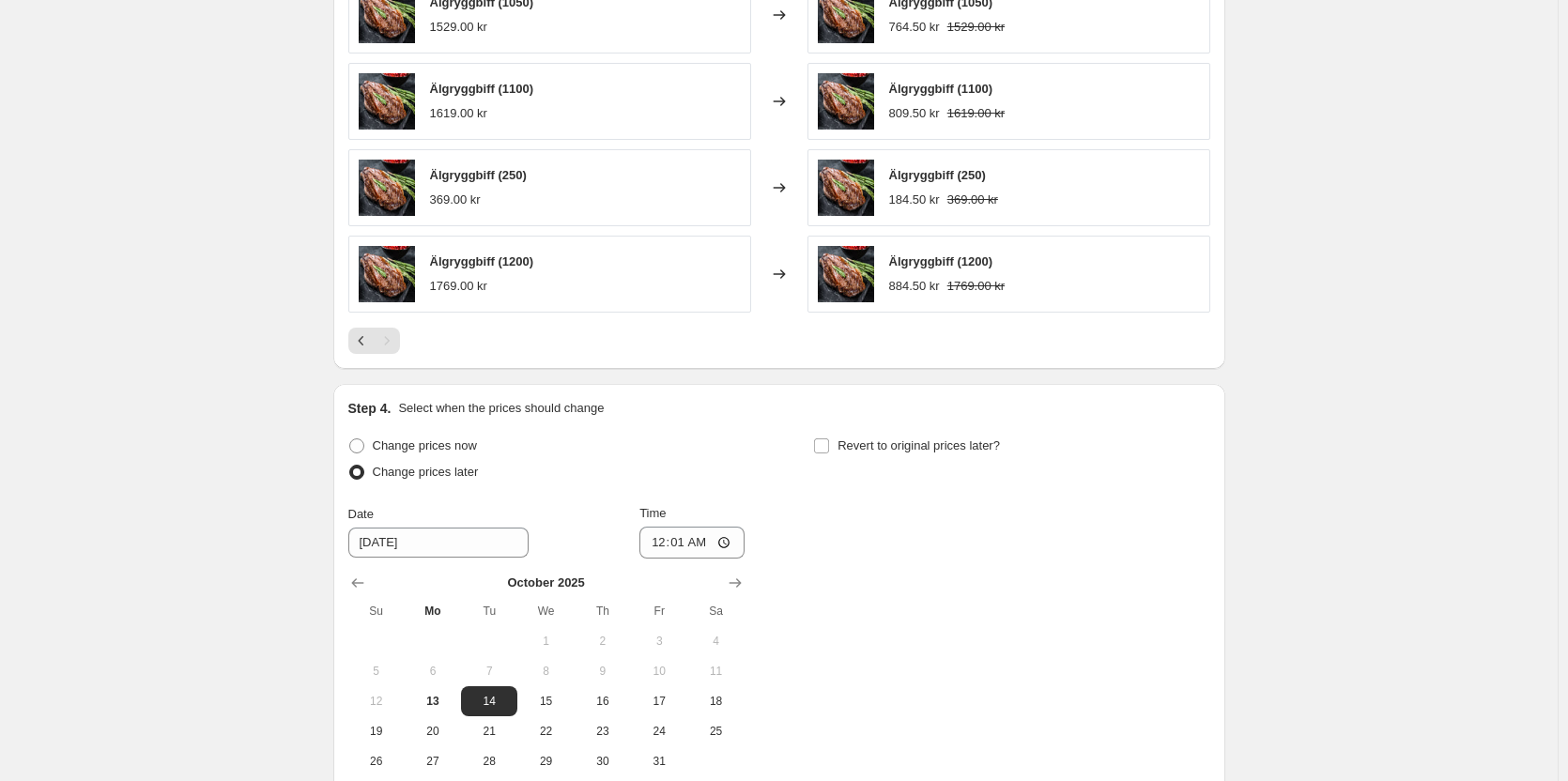
scroll to position [1502, 0]
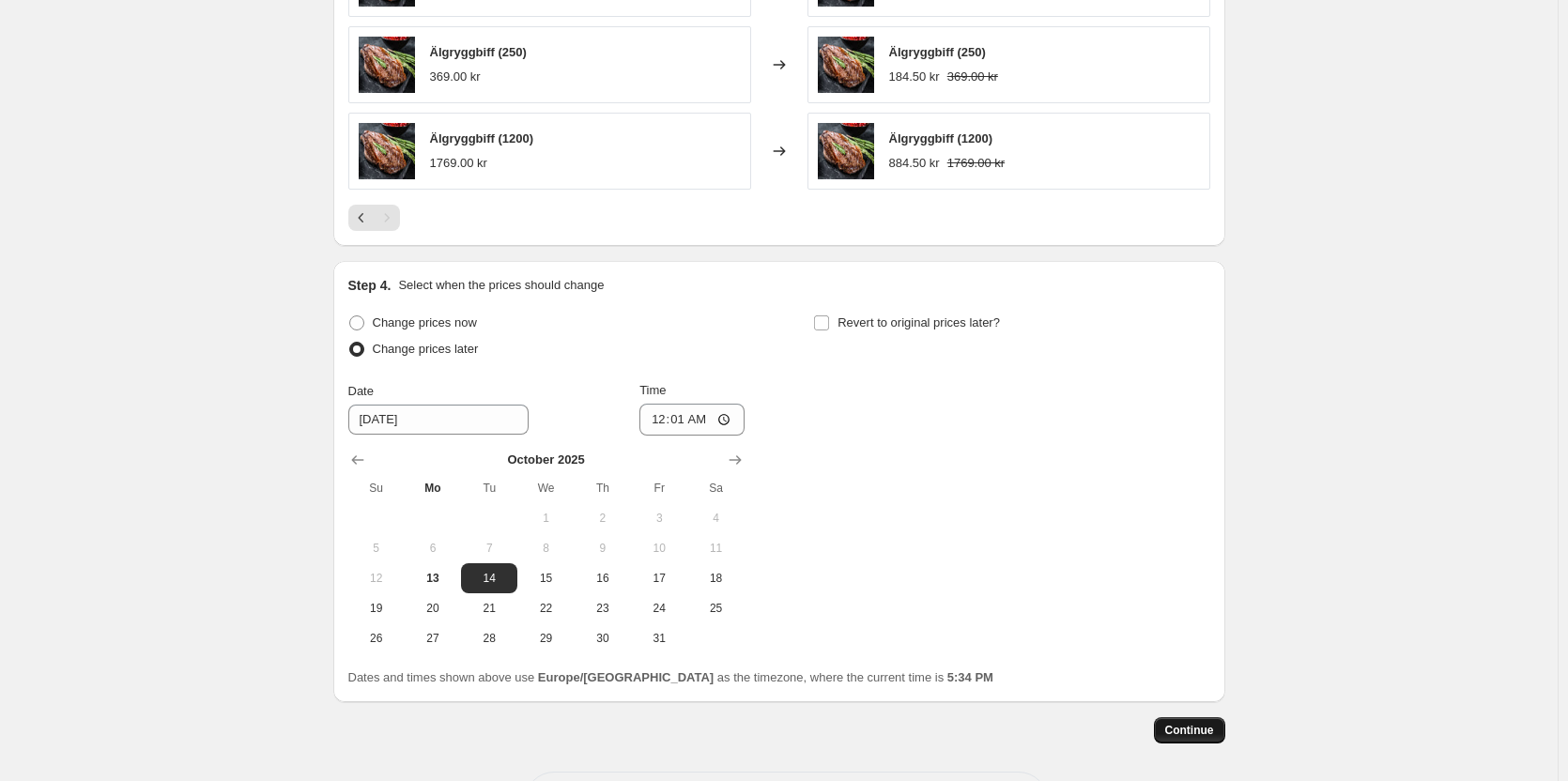
click at [1210, 731] on span "Continue" at bounding box center [1190, 730] width 49 height 15
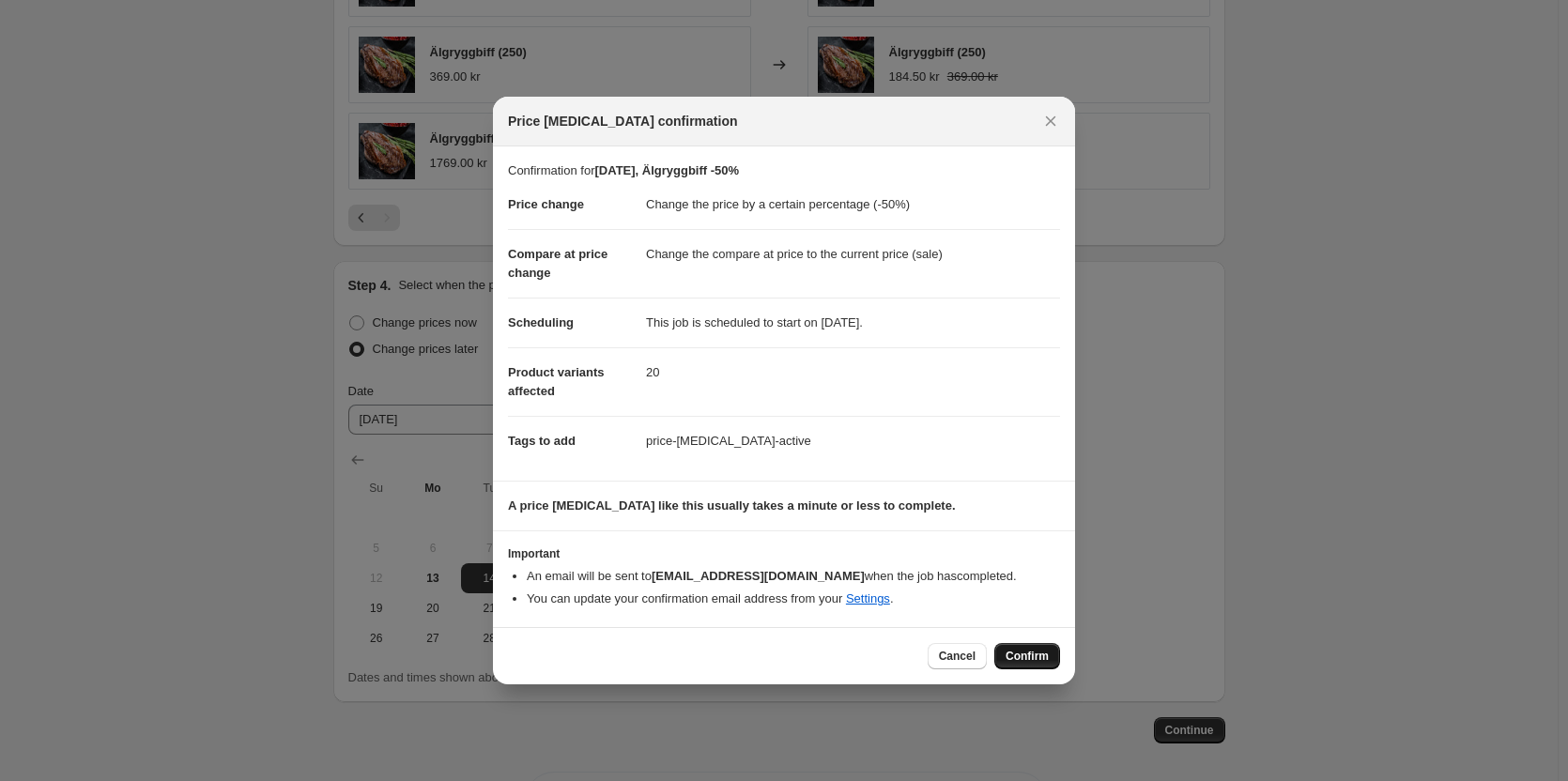
click at [1029, 660] on span "Confirm" at bounding box center [1027, 657] width 43 height 15
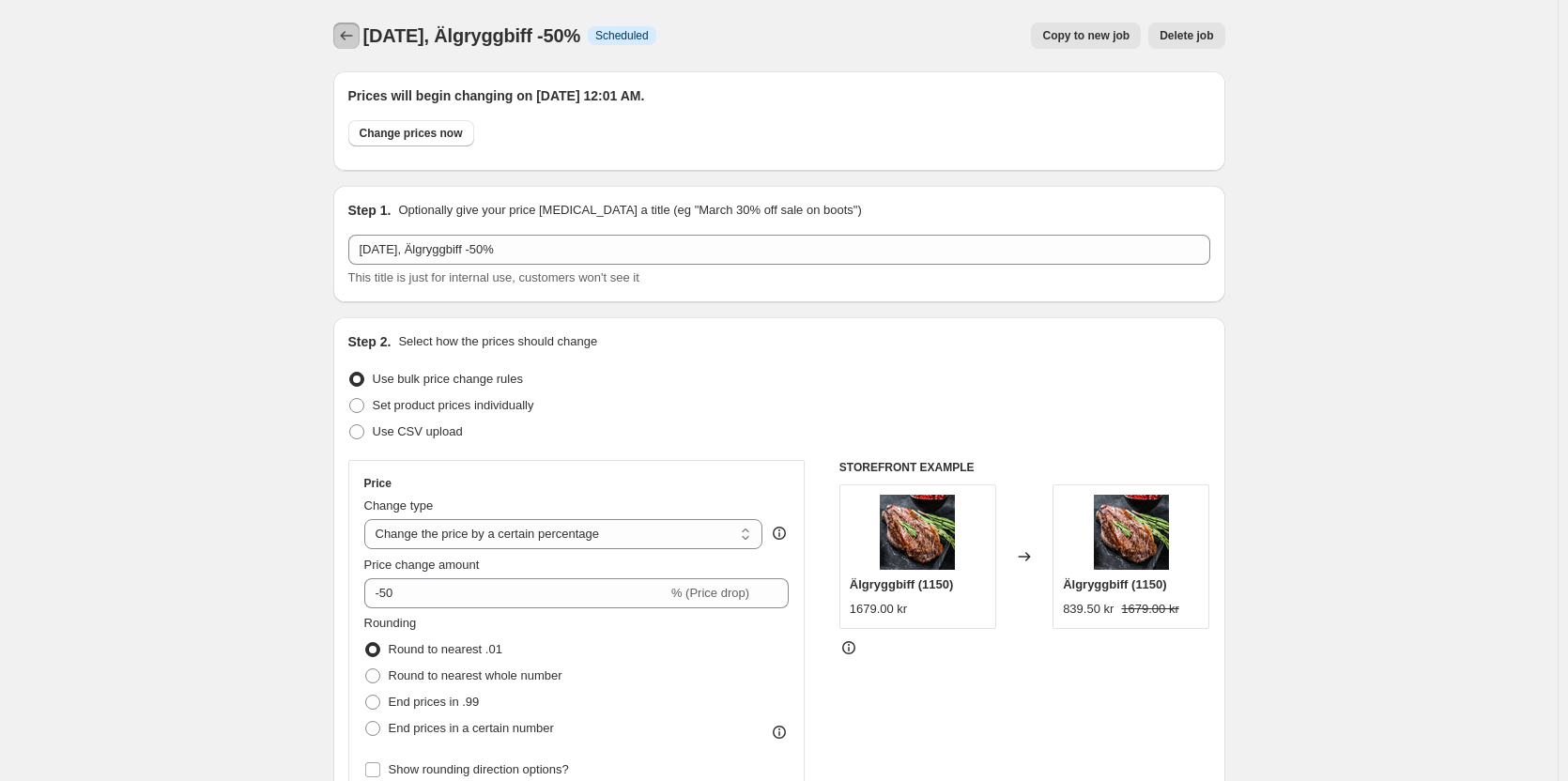
click at [347, 36] on icon "Price change jobs" at bounding box center [346, 36] width 12 height 9
